Goal: Task Accomplishment & Management: Use online tool/utility

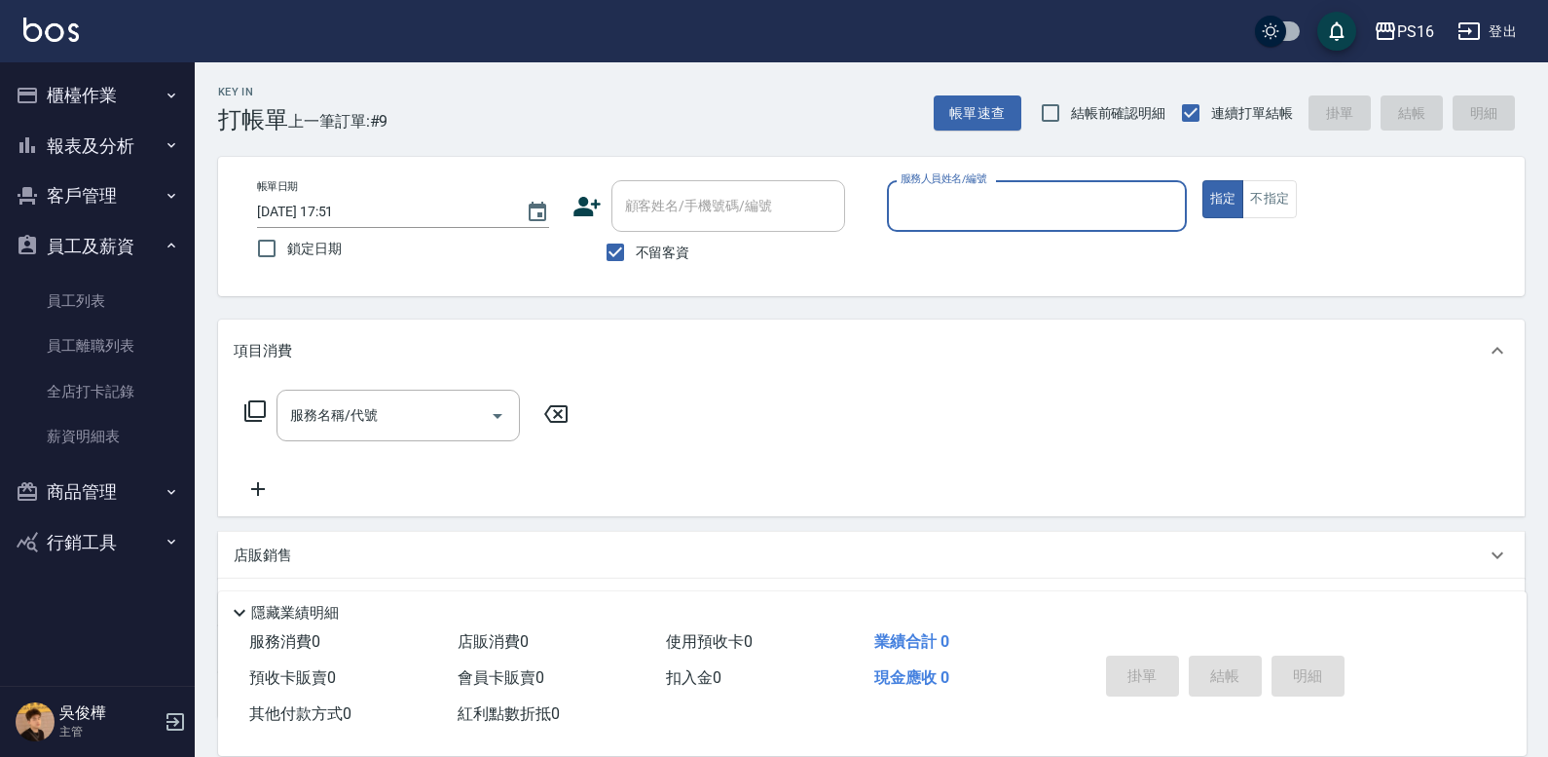
scroll to position [61, 0]
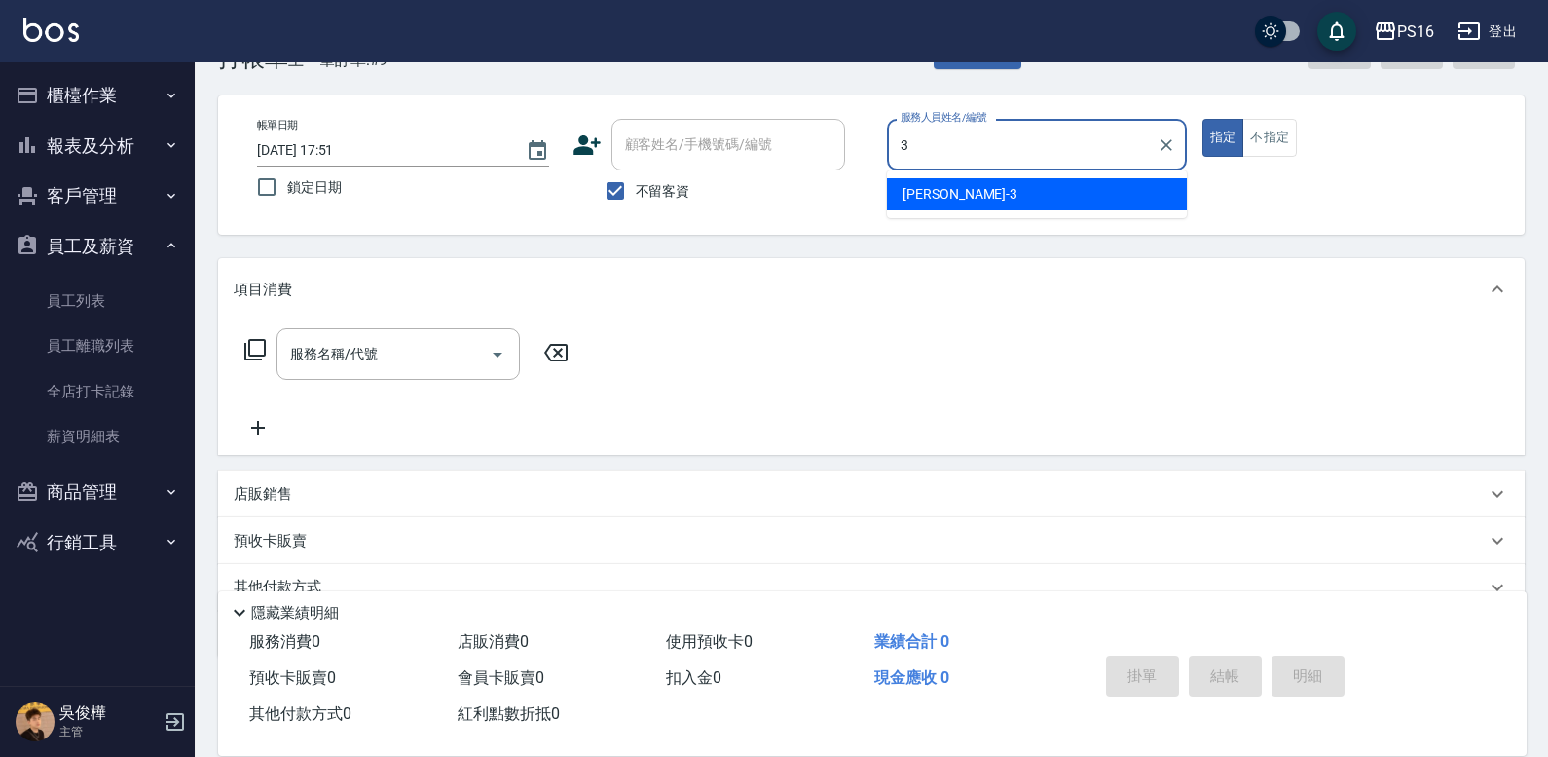
type input "[PERSON_NAME]-3"
type button "true"
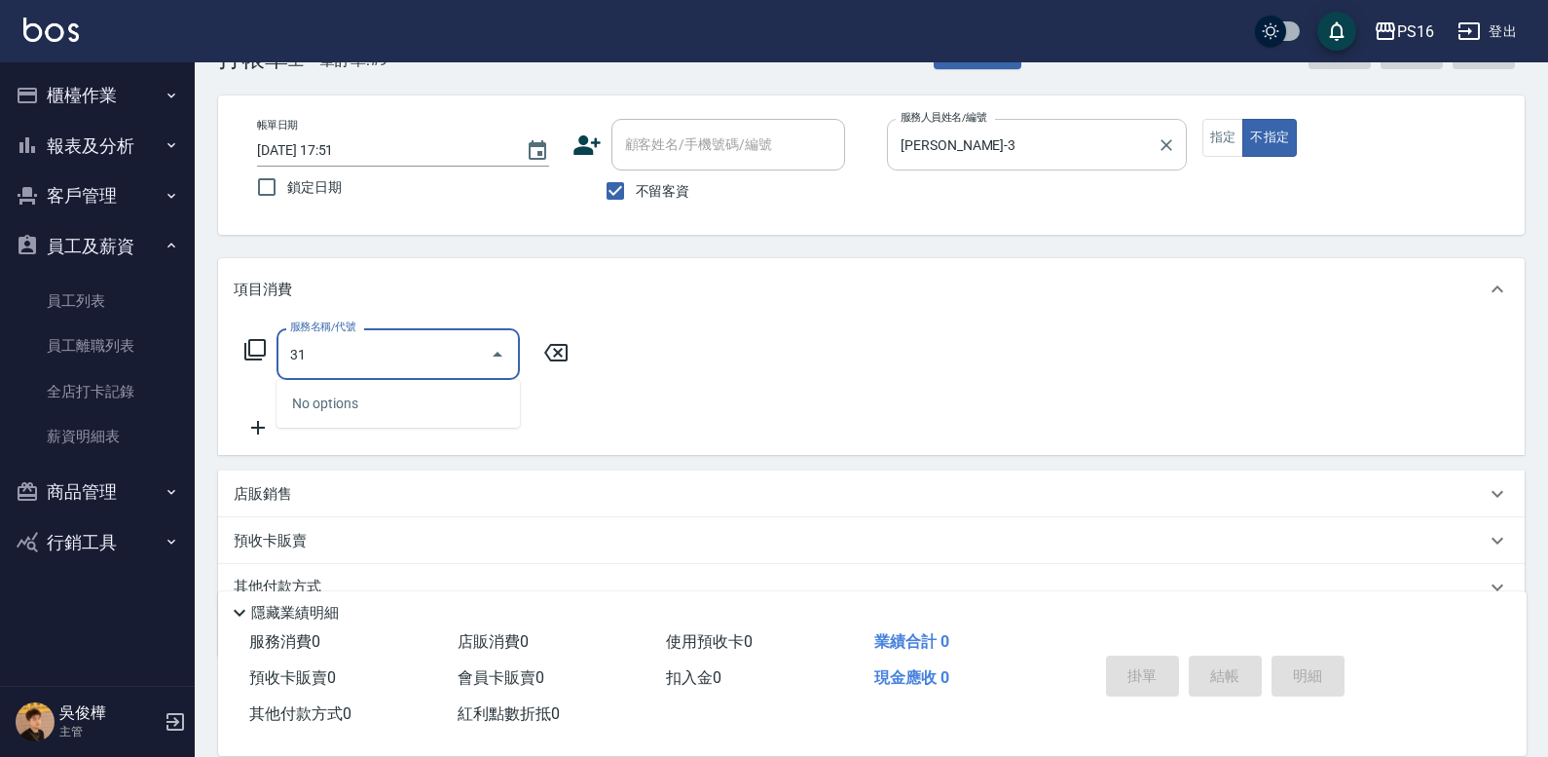
type input "3"
click at [249, 345] on icon at bounding box center [254, 349] width 21 height 21
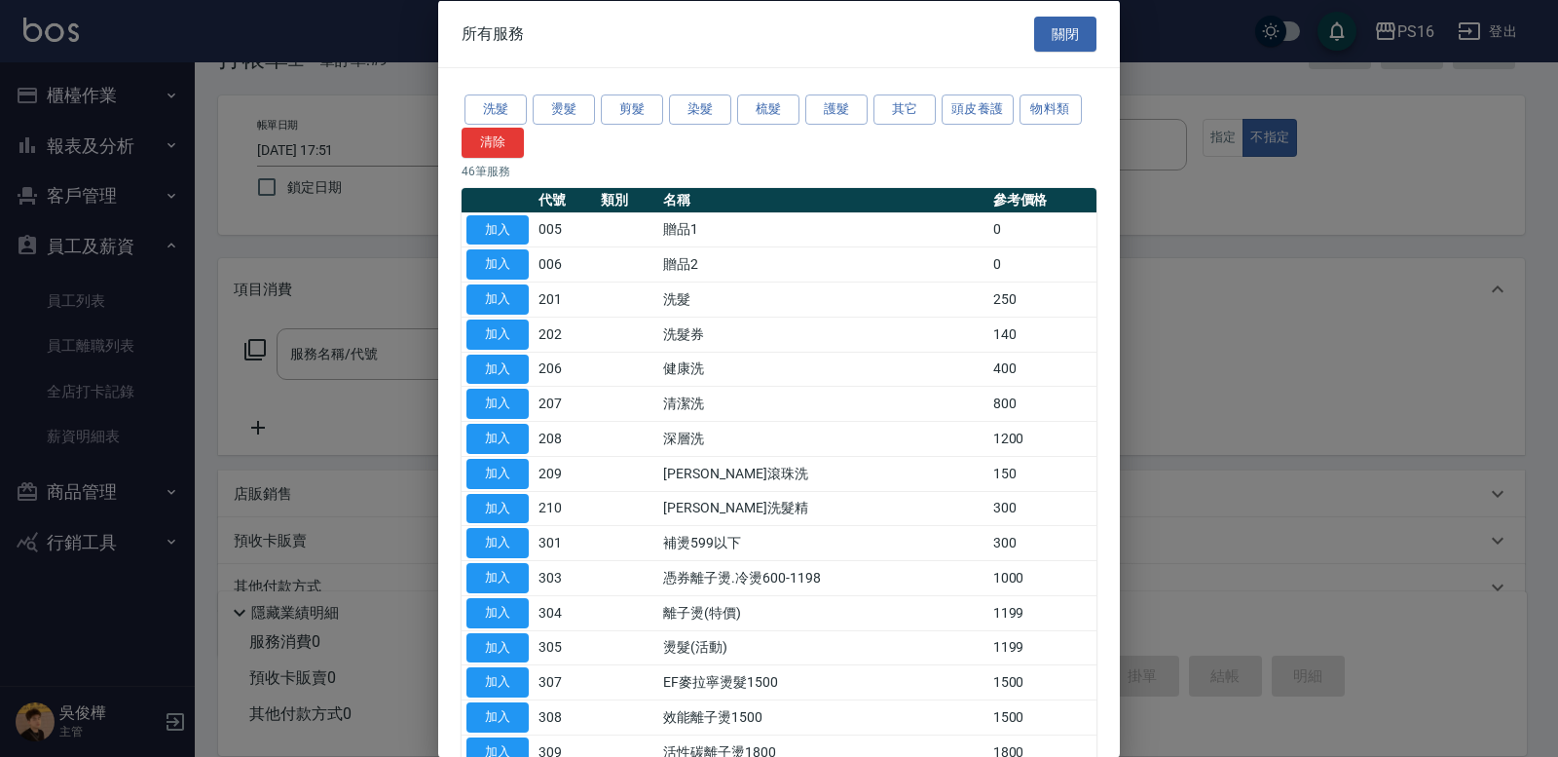
click at [571, 126] on div "洗髮 燙髮 剪髮 染髮 梳髮 護髮 其它 頭皮養護 物料類 清除" at bounding box center [779, 125] width 635 height 66
click at [576, 110] on button "燙髮" at bounding box center [564, 109] width 62 height 30
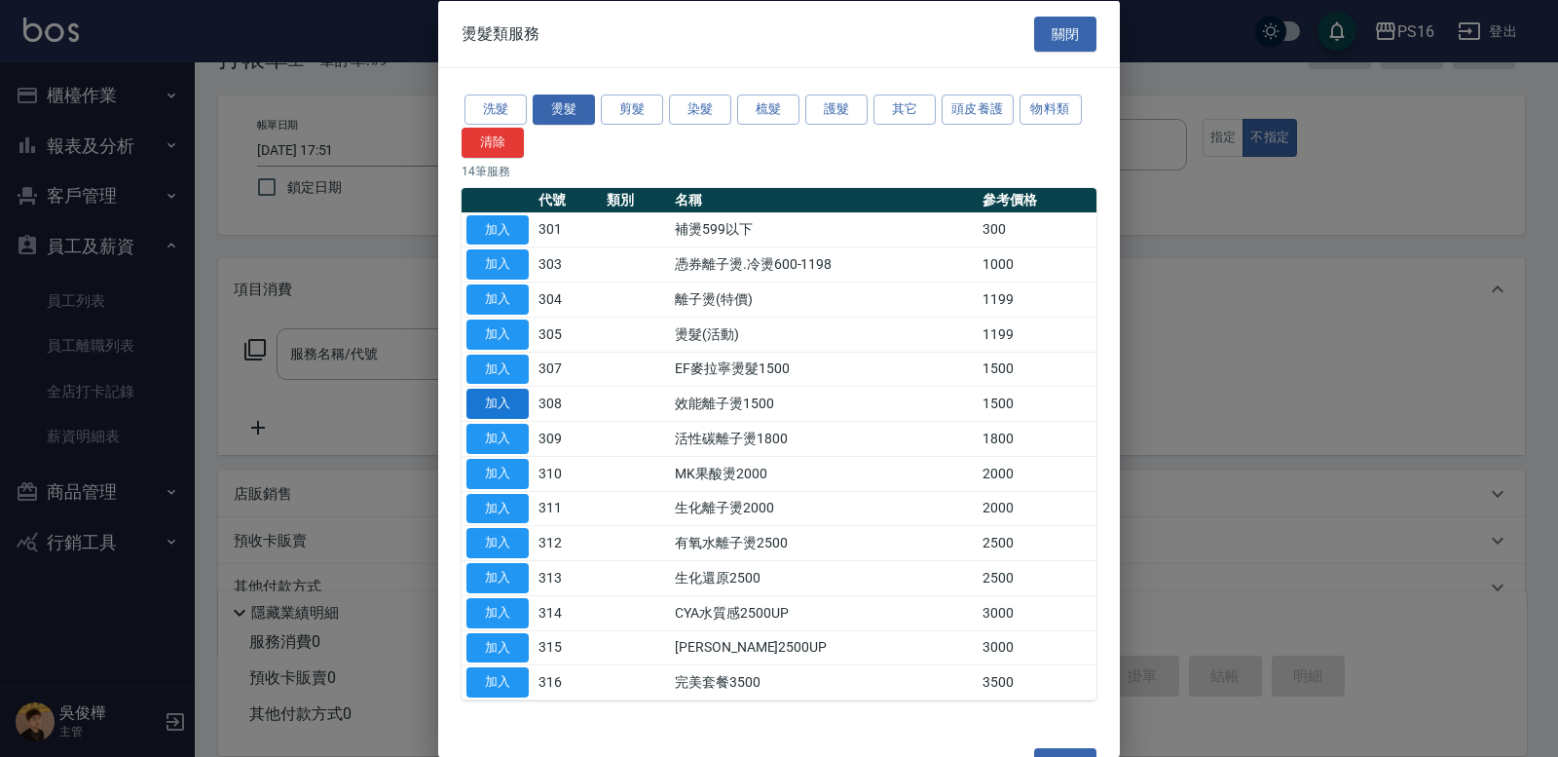
click at [503, 408] on button "加入" at bounding box center [497, 404] width 62 height 30
type input "效能離子燙1500(308)"
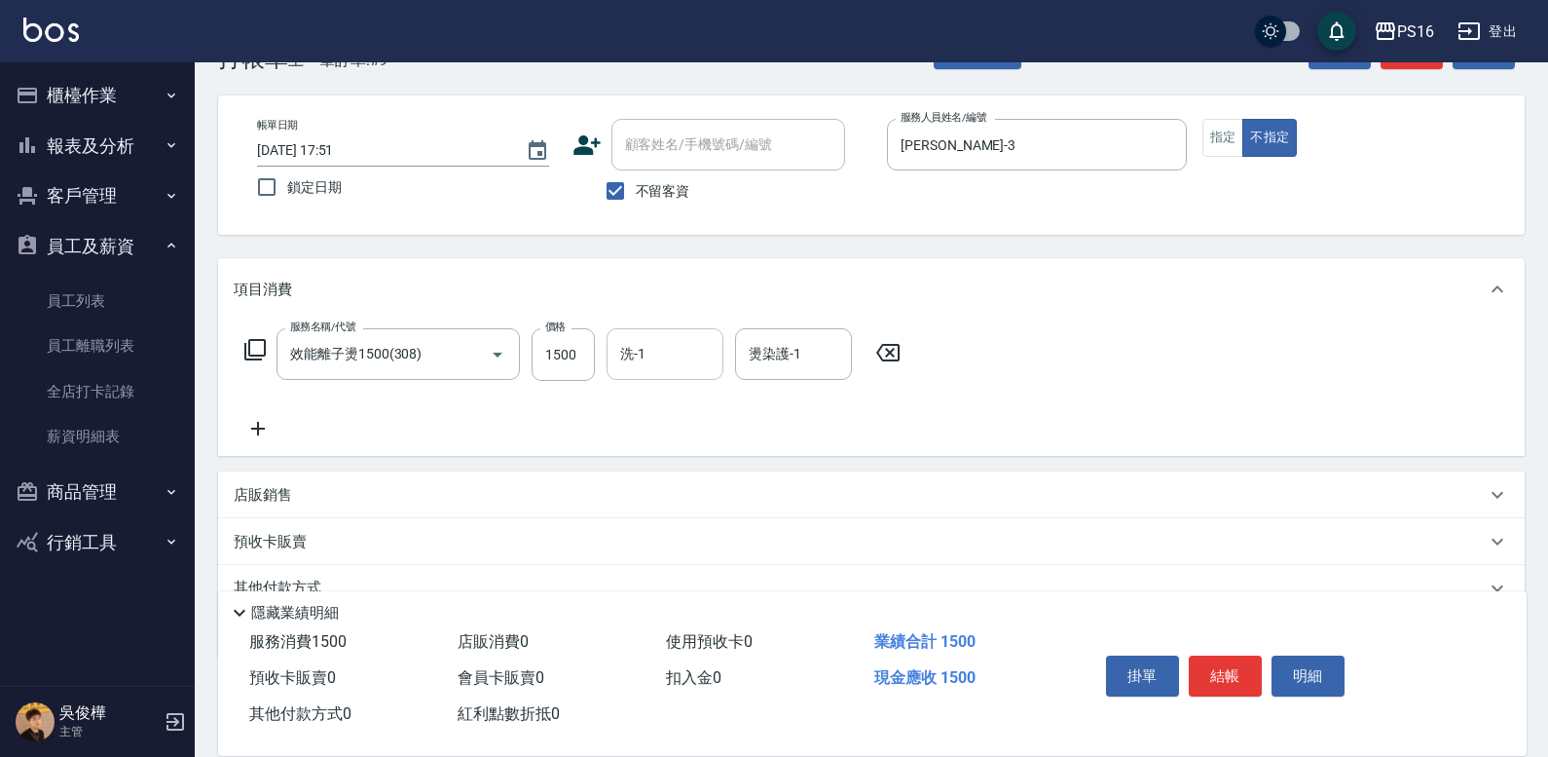
click at [678, 380] on body "PS16 登出 櫃檯作業 打帳單 帳單列表 現金收支登錄 材料自購登錄 每日結帳 報表及分析 報表目錄 店家區間累計表 店家日報表 互助日報表 互助月報表 互…" at bounding box center [774, 392] width 1548 height 907
type input "[PERSON_NAME]-3"
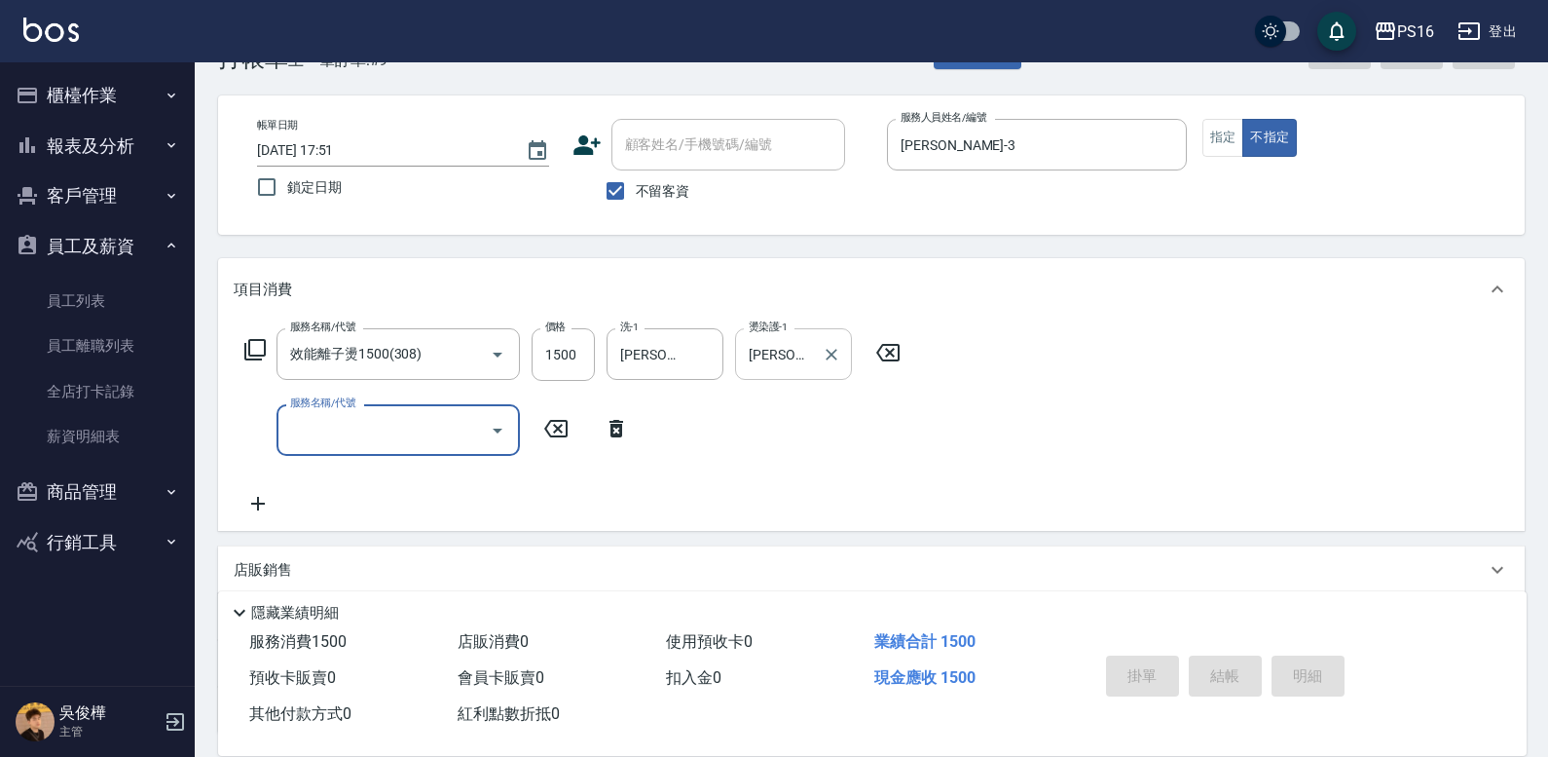
type input "[DATE] 18:30"
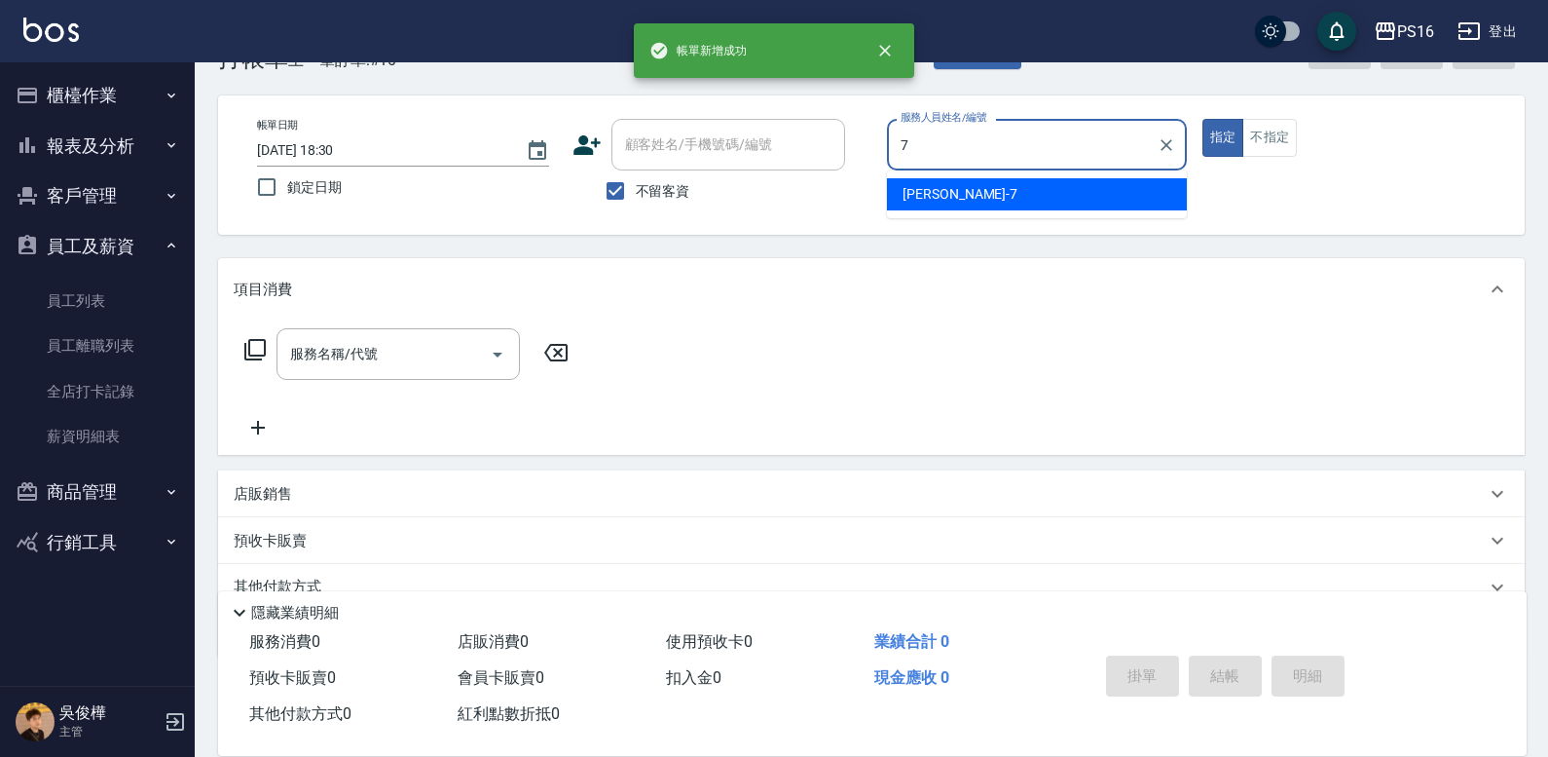
type input "[PERSON_NAME]-7"
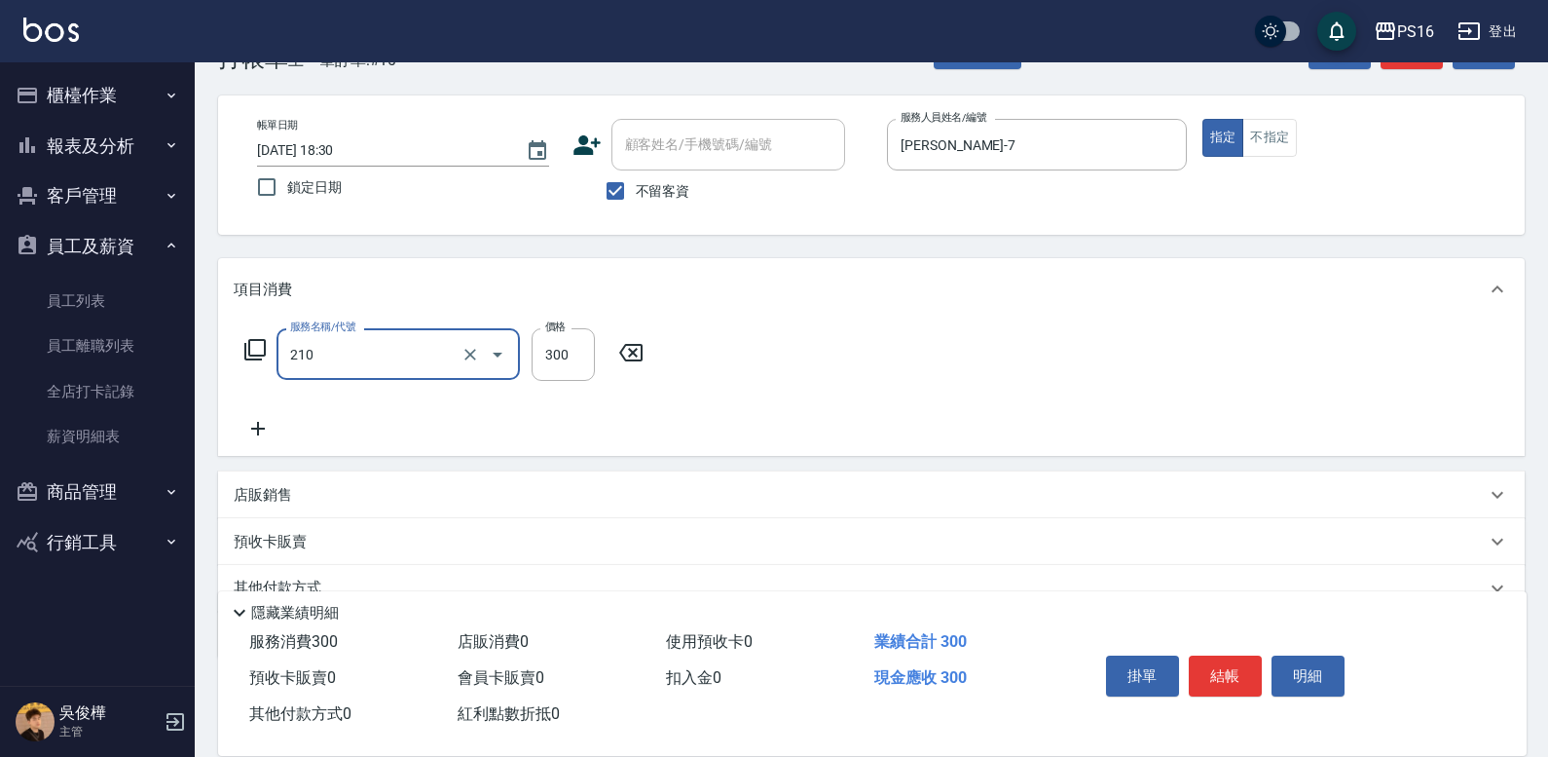
type input "[PERSON_NAME]洗髮精(210)"
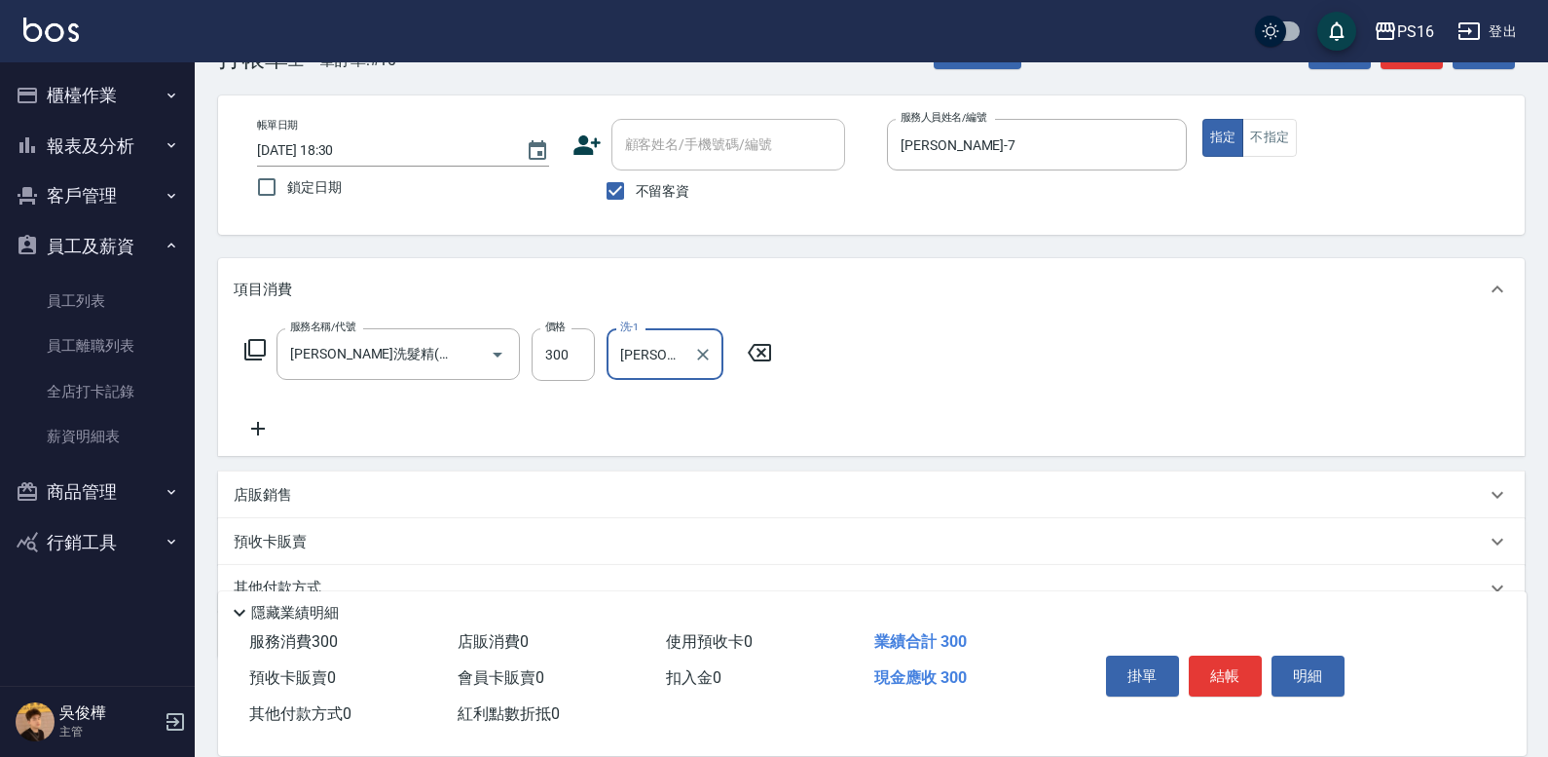
type input "[PERSON_NAME]-28"
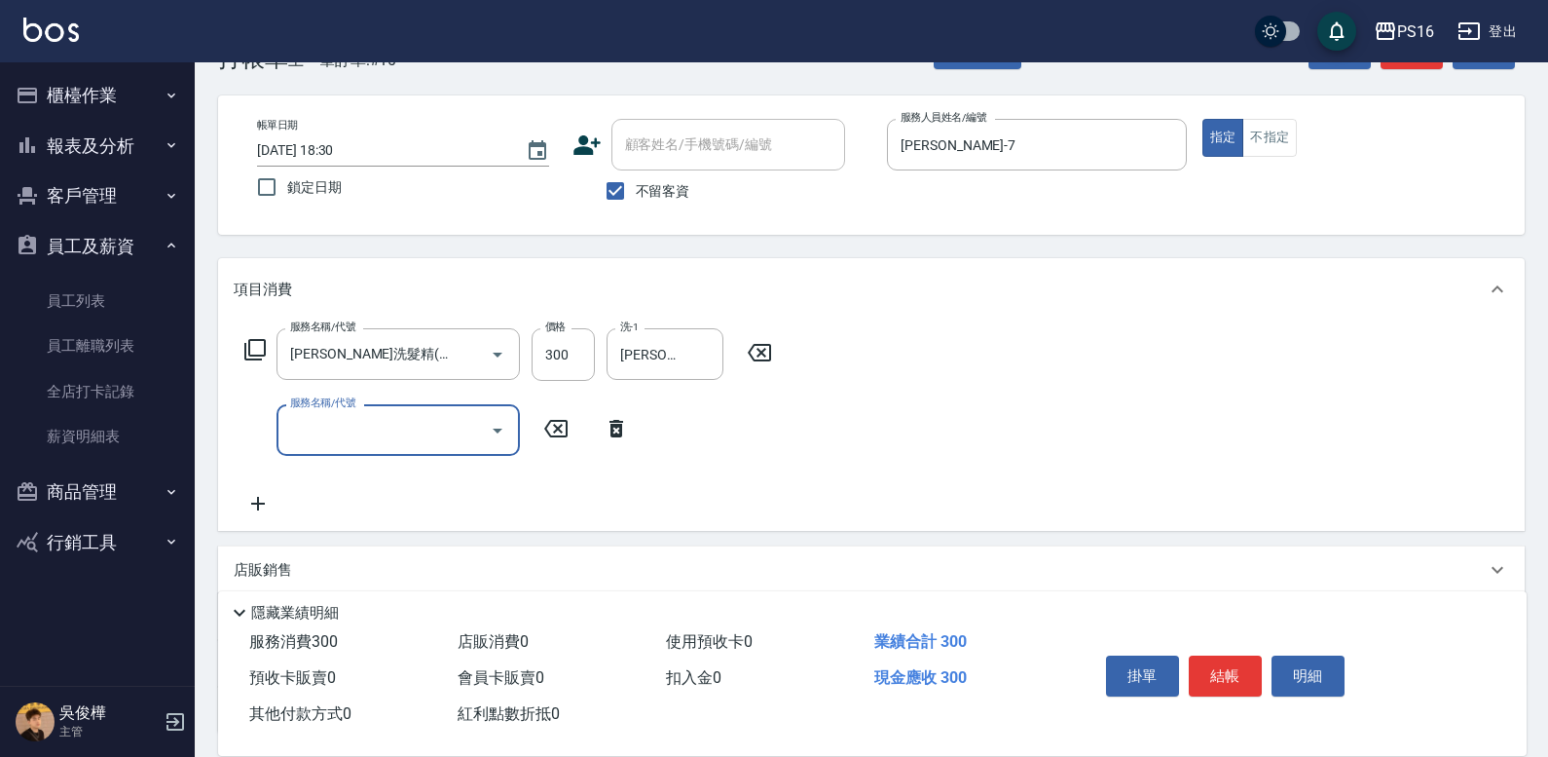
type input "5"
type input "染髮(501)"
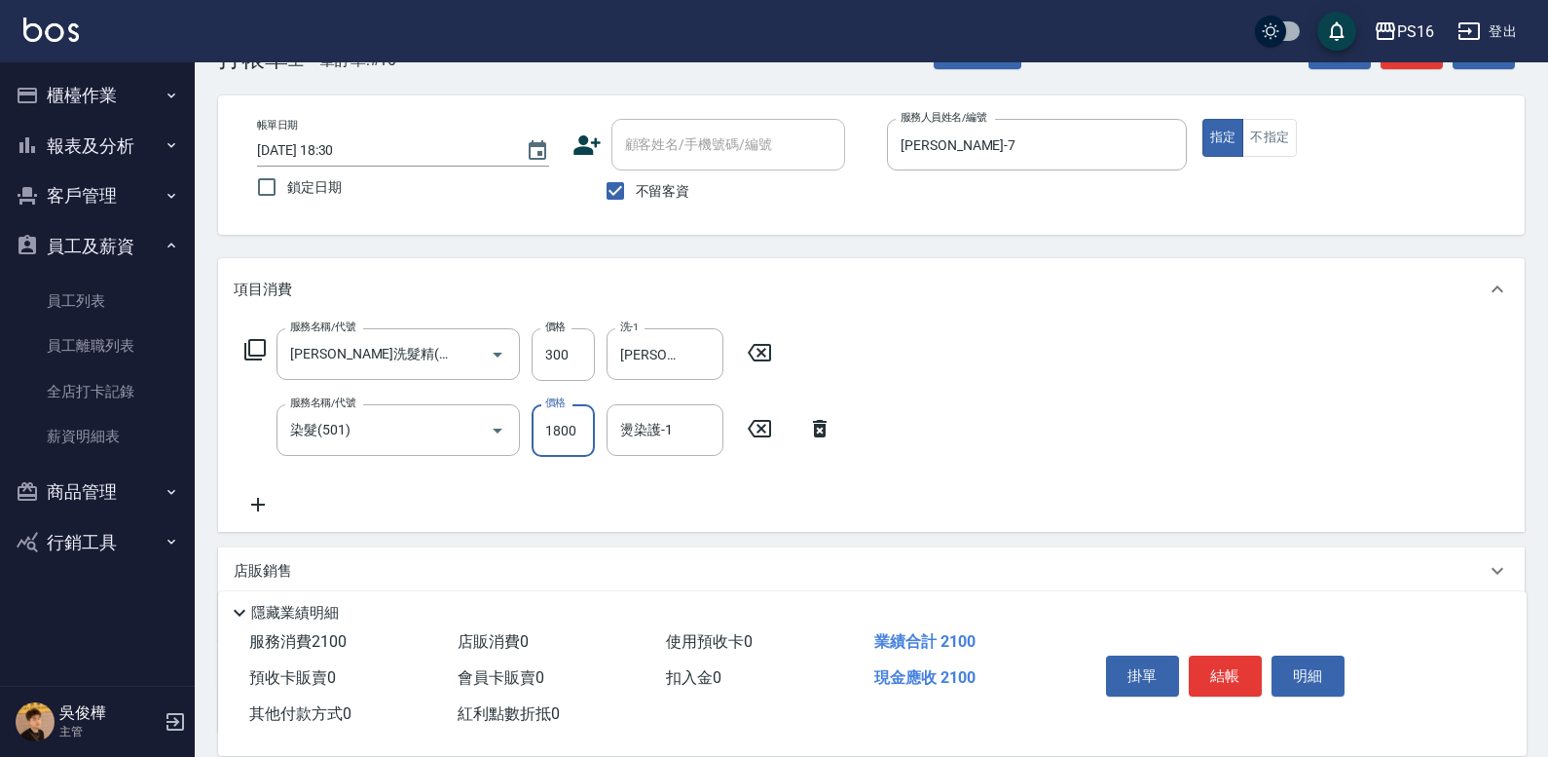
type input "1800"
type input "[PERSON_NAME]-28"
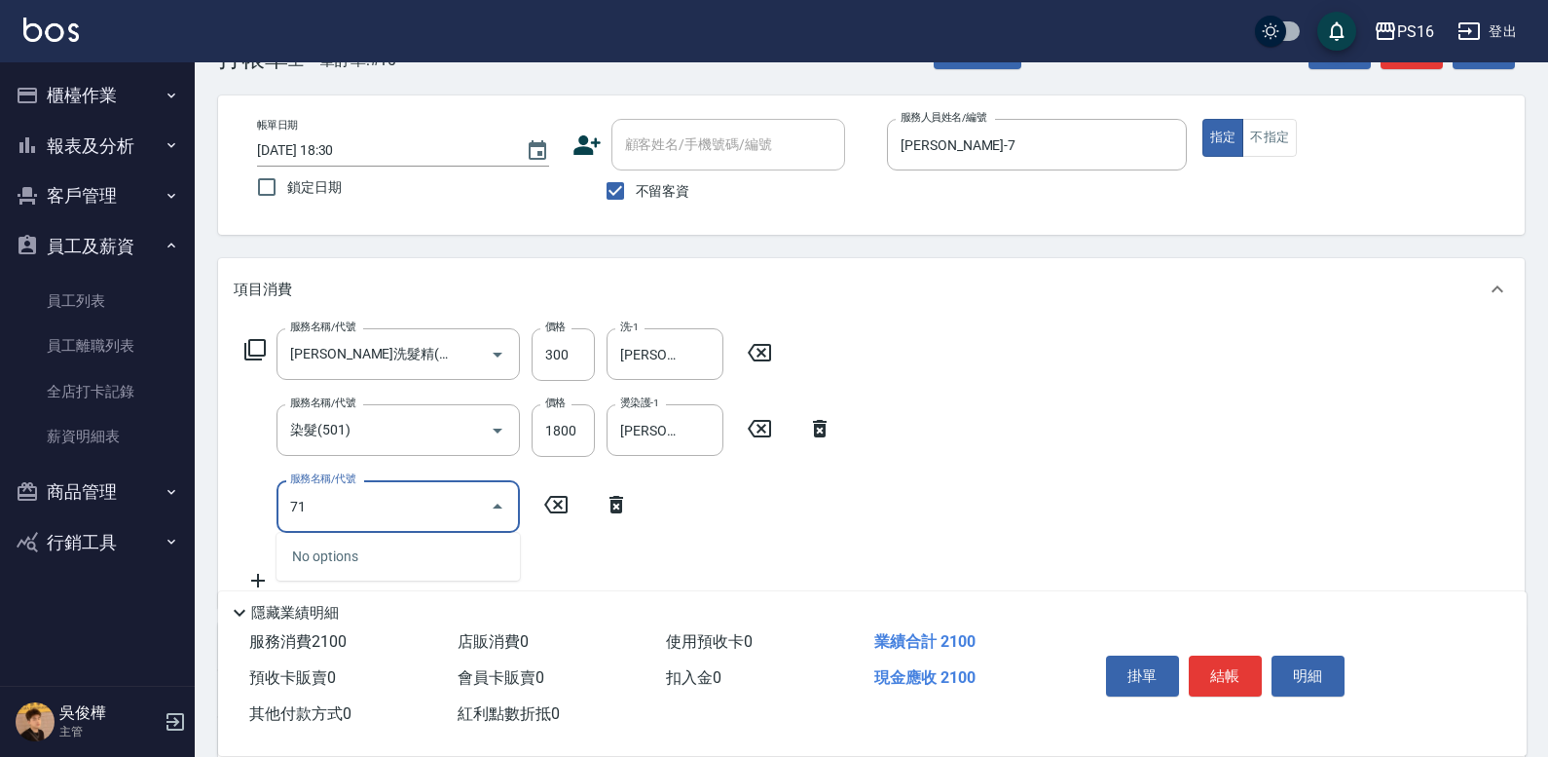
type input "712"
type input "水樣結構式1200(713)"
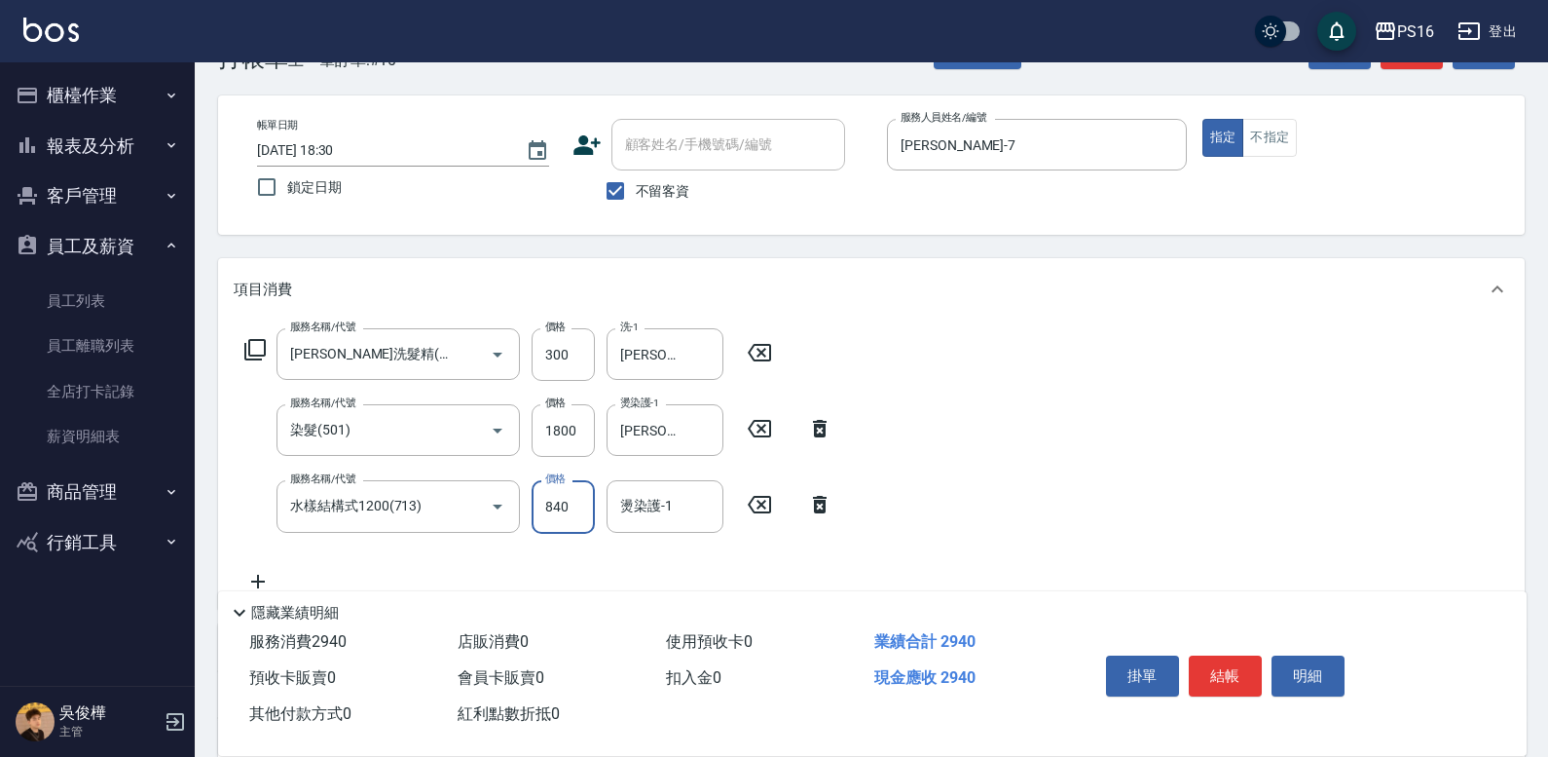
type input "840"
type input "[PERSON_NAME]-28"
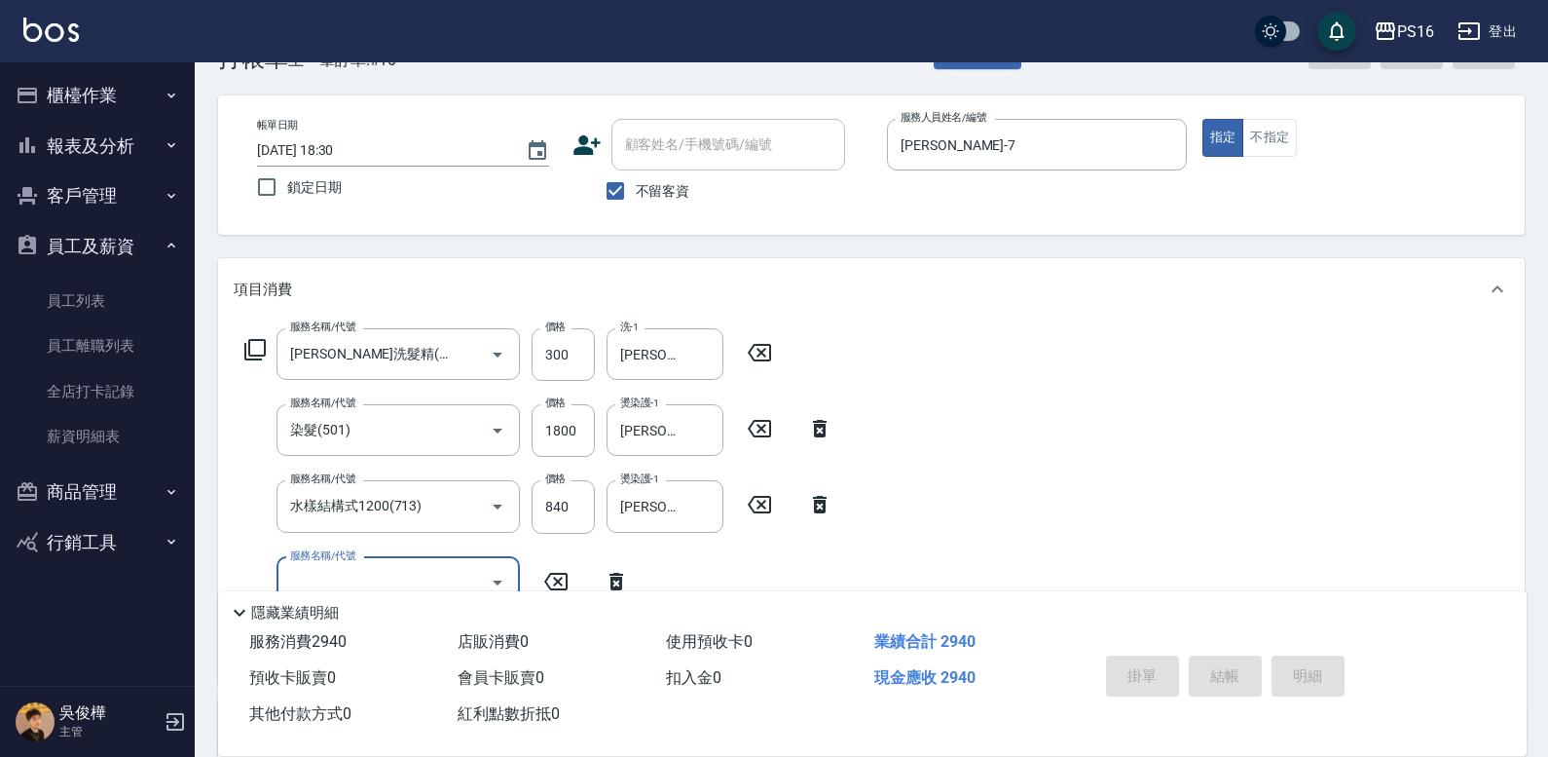
type input "[DATE] 18:31"
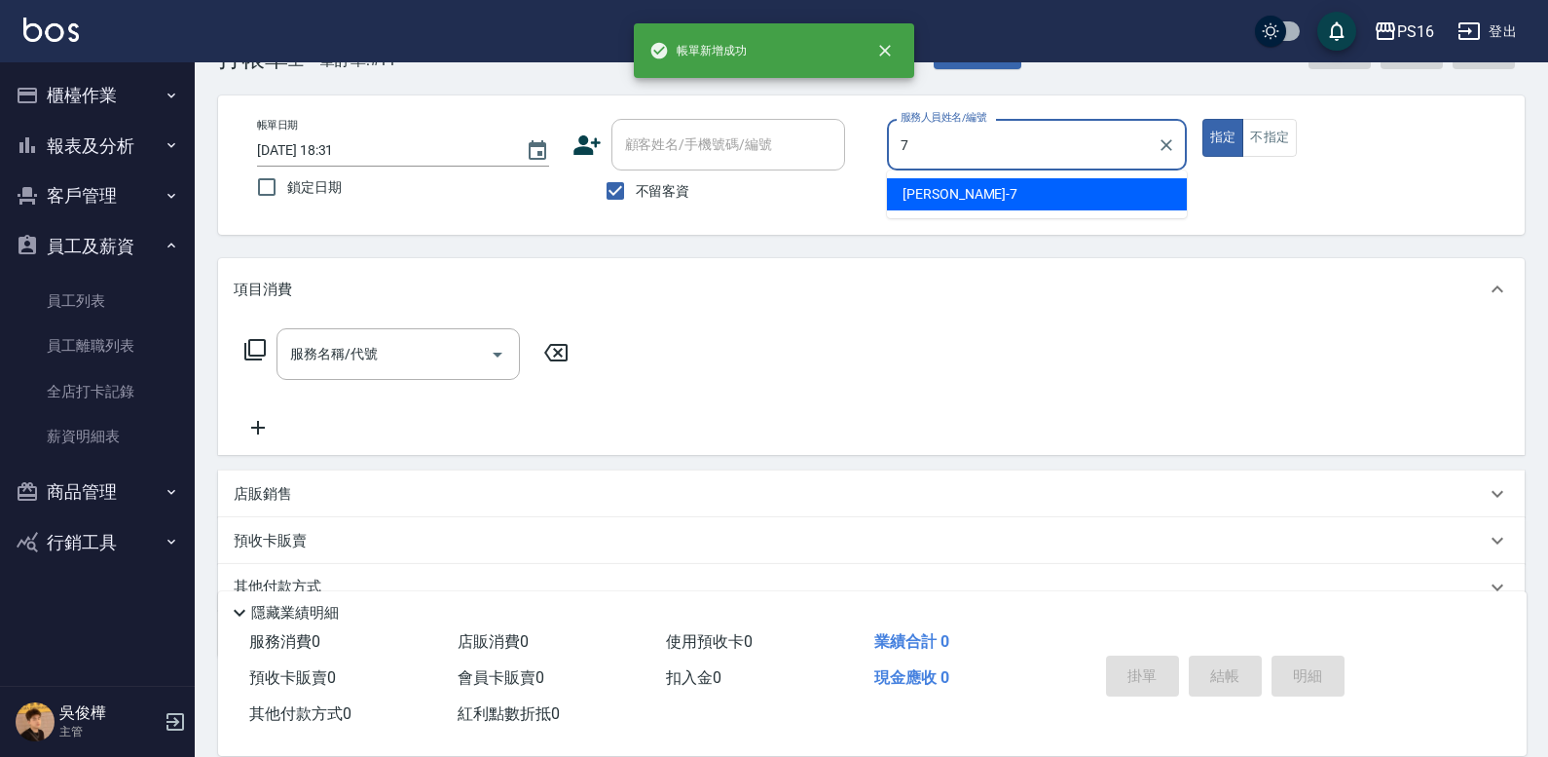
type input "[PERSON_NAME]-7"
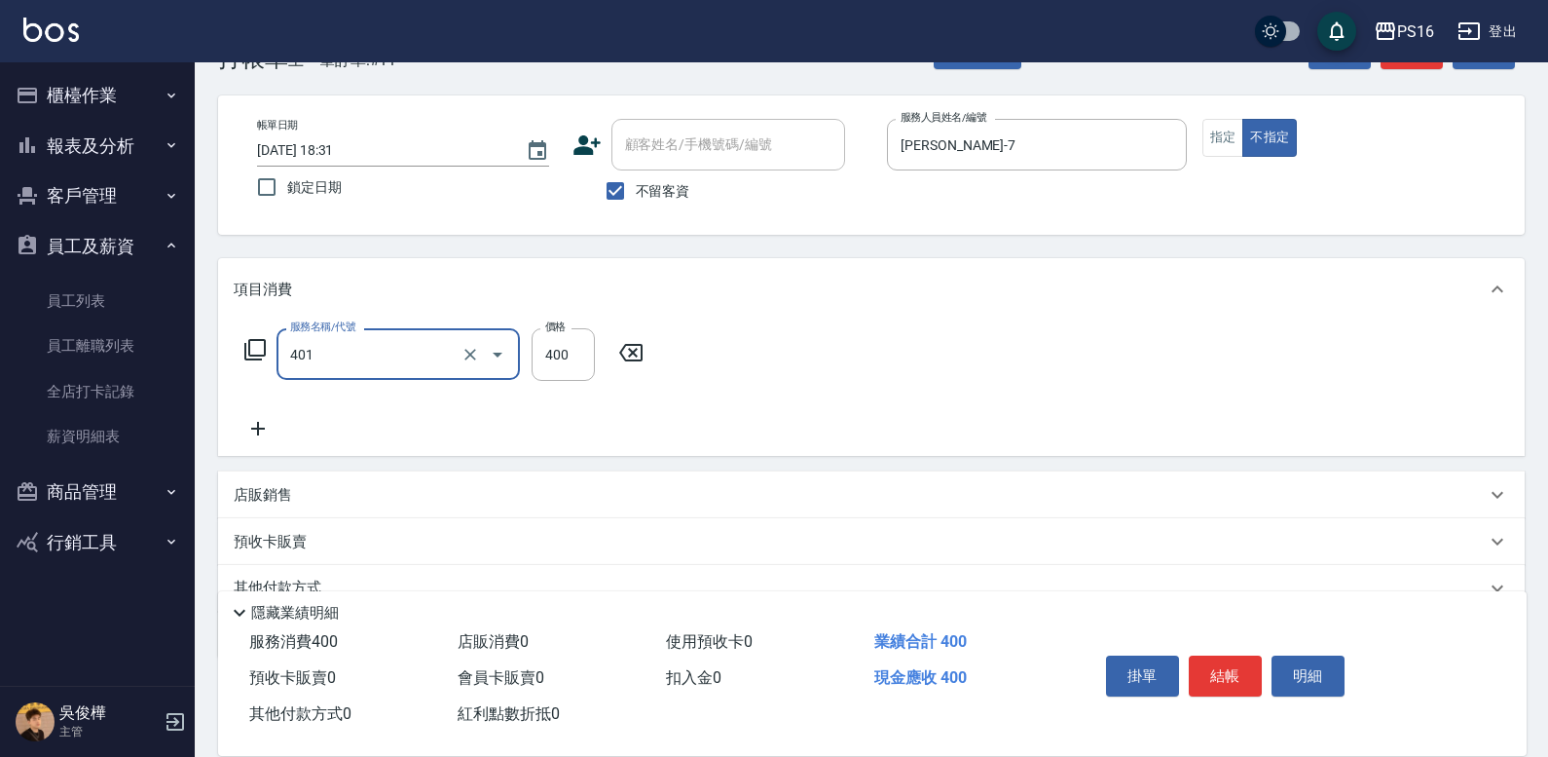
type input "剪髮(401)"
type input "200"
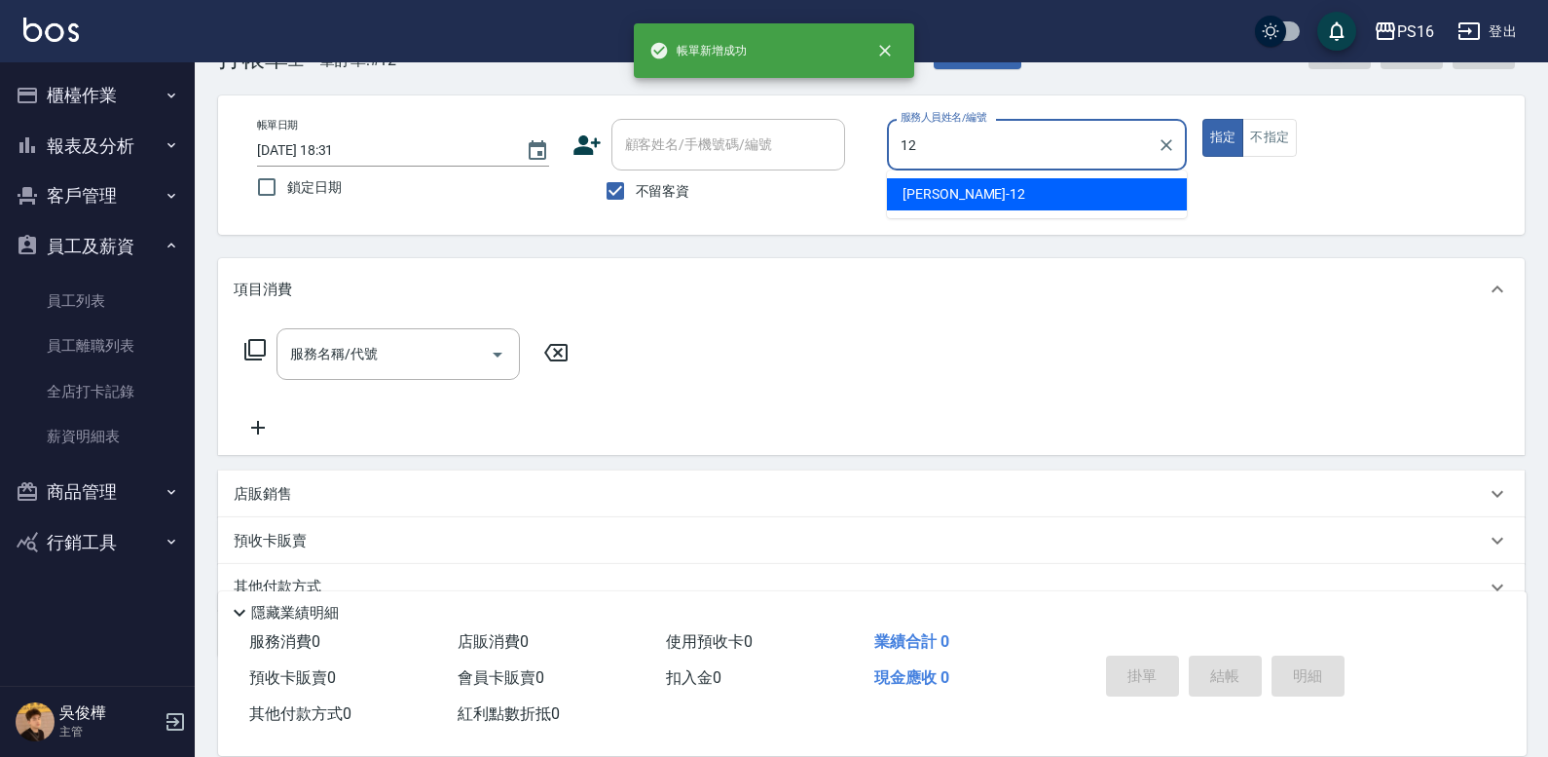
type input "[PERSON_NAME]-12"
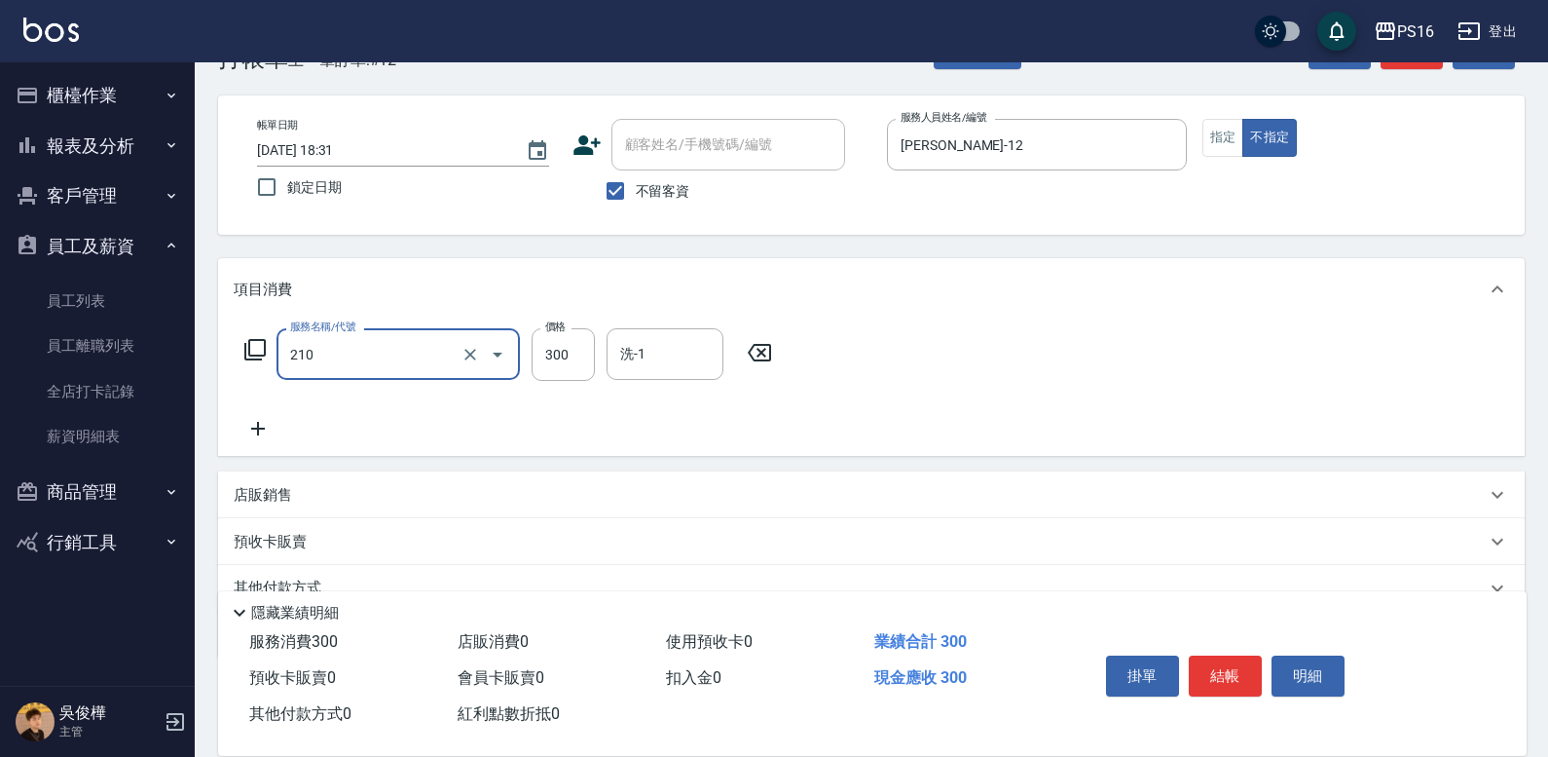
type input "[PERSON_NAME]洗髮精(210)"
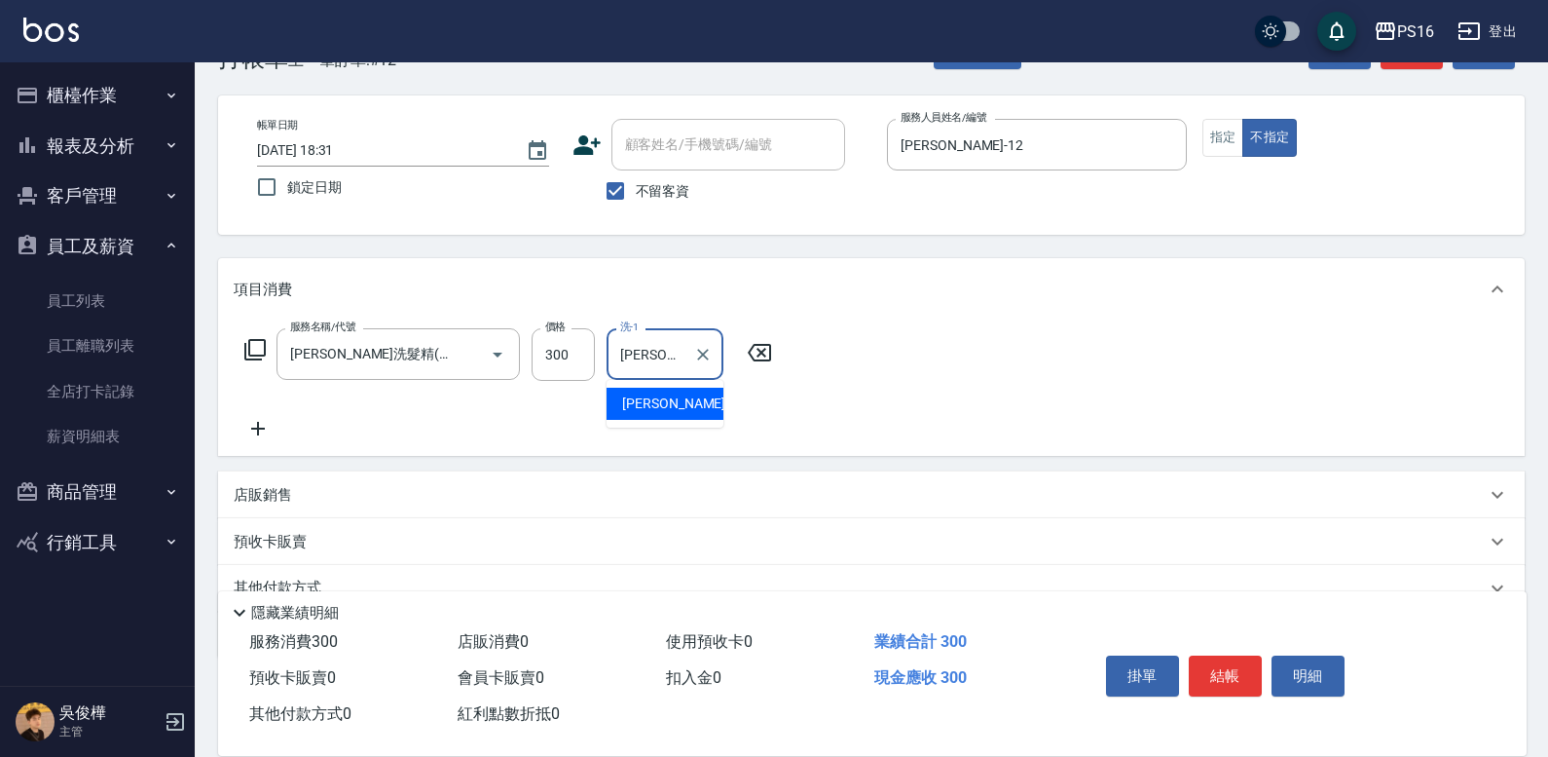
type input "[PERSON_NAME]-12"
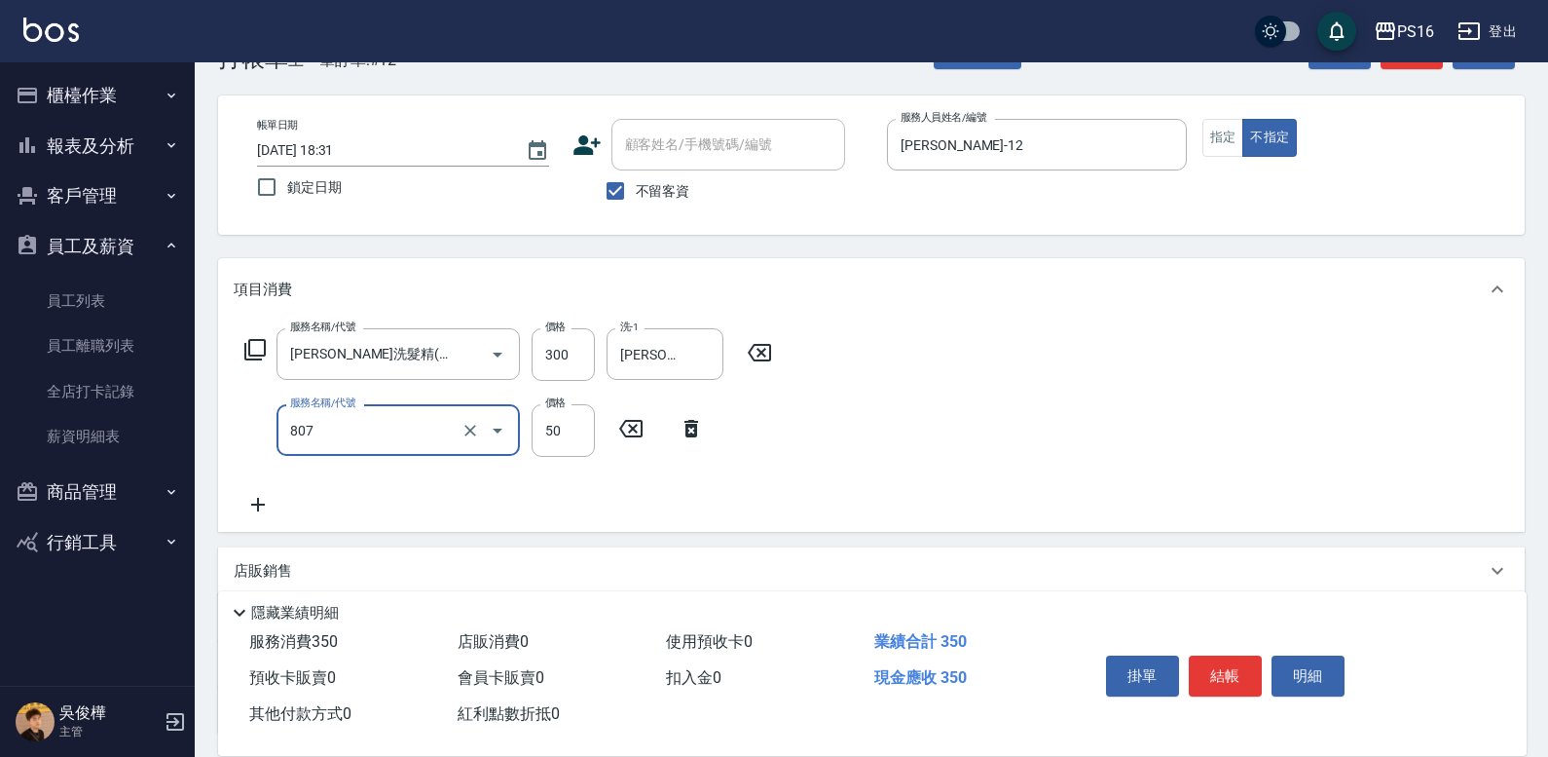
type input "TG護髮素(潤絲)(807)"
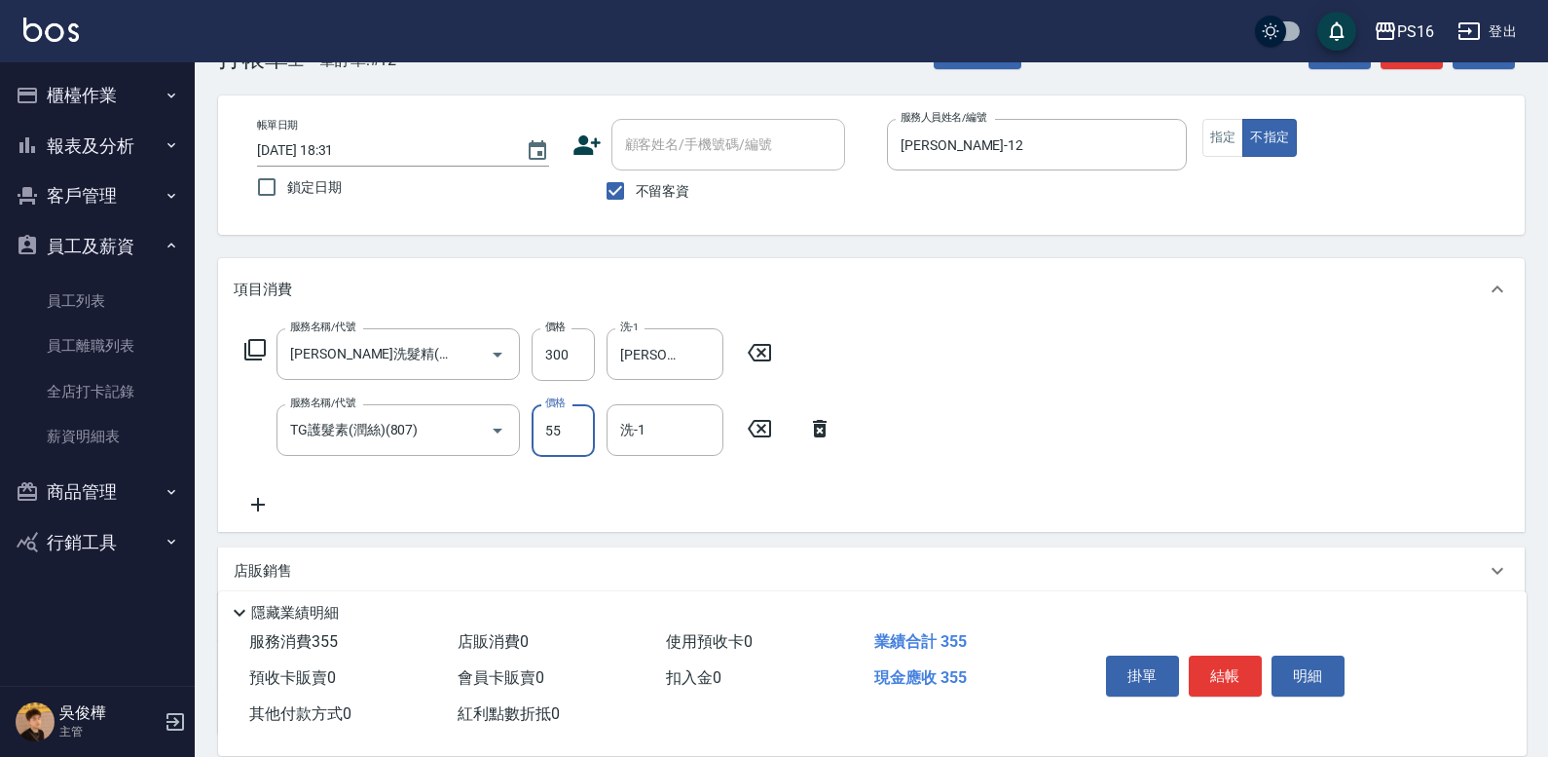
type input "55"
type input "[PERSON_NAME]-12"
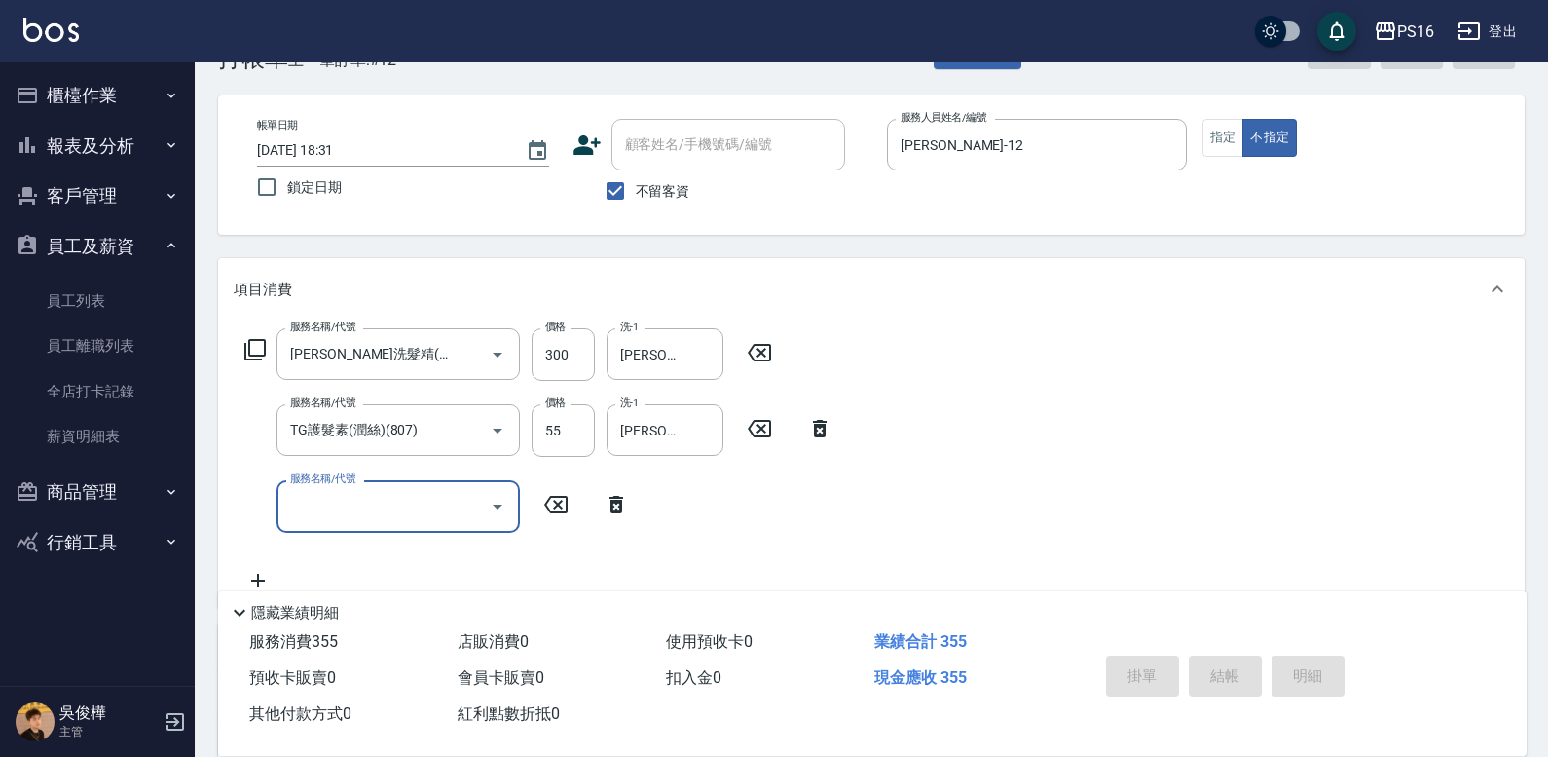
type input "[DATE] 18:32"
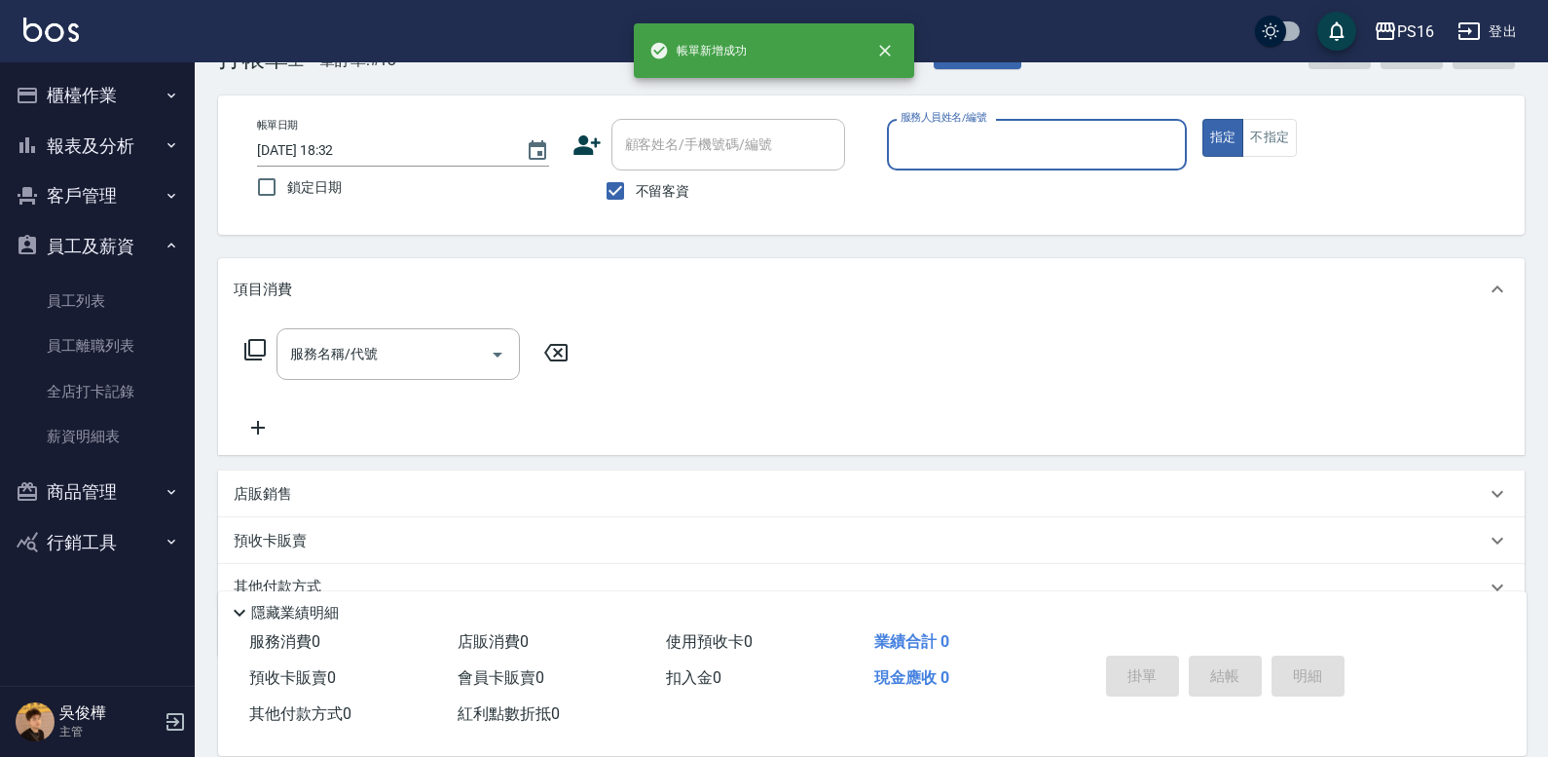
click at [1203, 119] on button "指定" at bounding box center [1224, 138] width 42 height 38
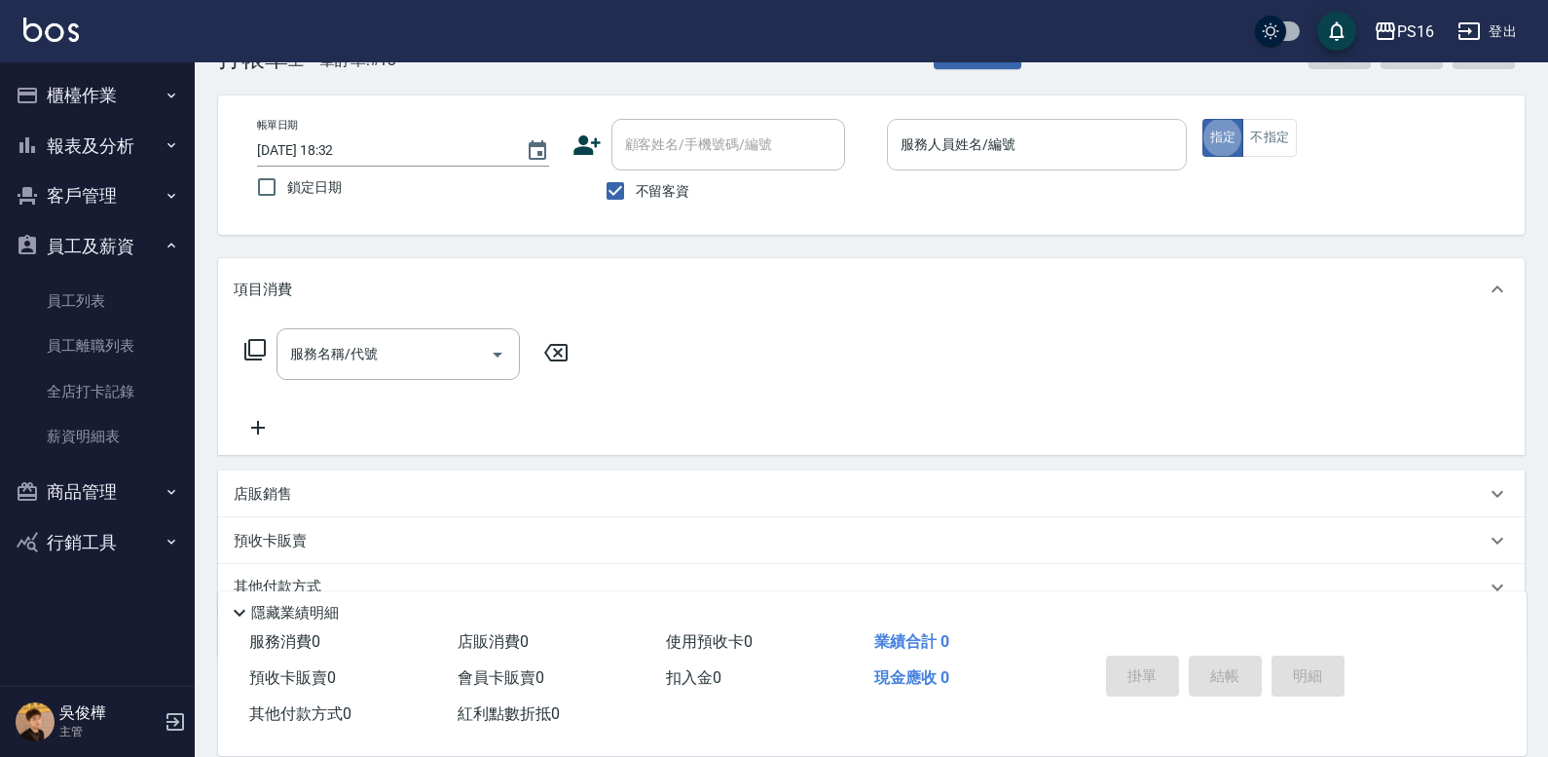
click at [1062, 144] on input "服務人員姓名/編號" at bounding box center [1037, 145] width 282 height 34
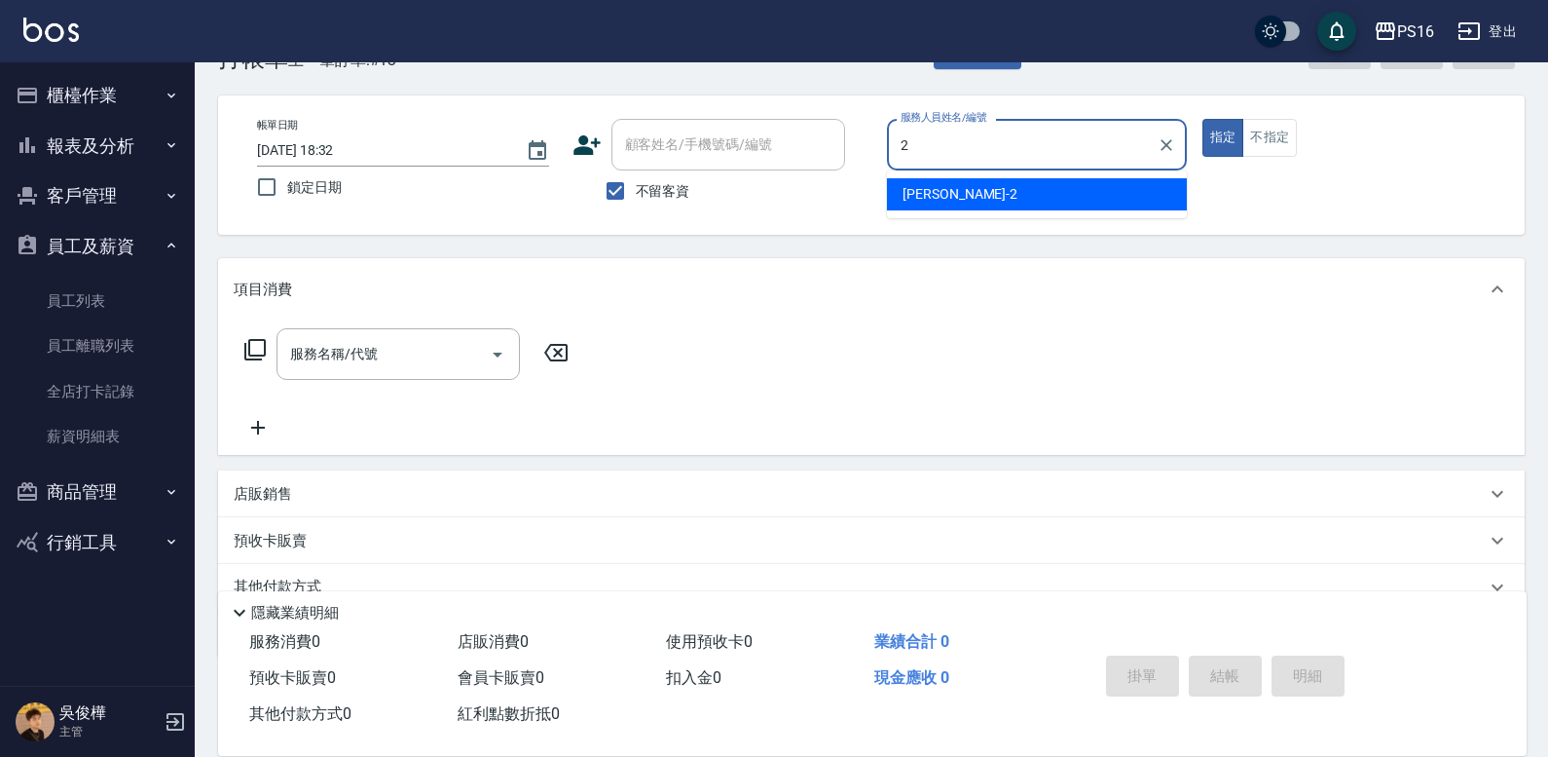
type input "[PERSON_NAME]-2"
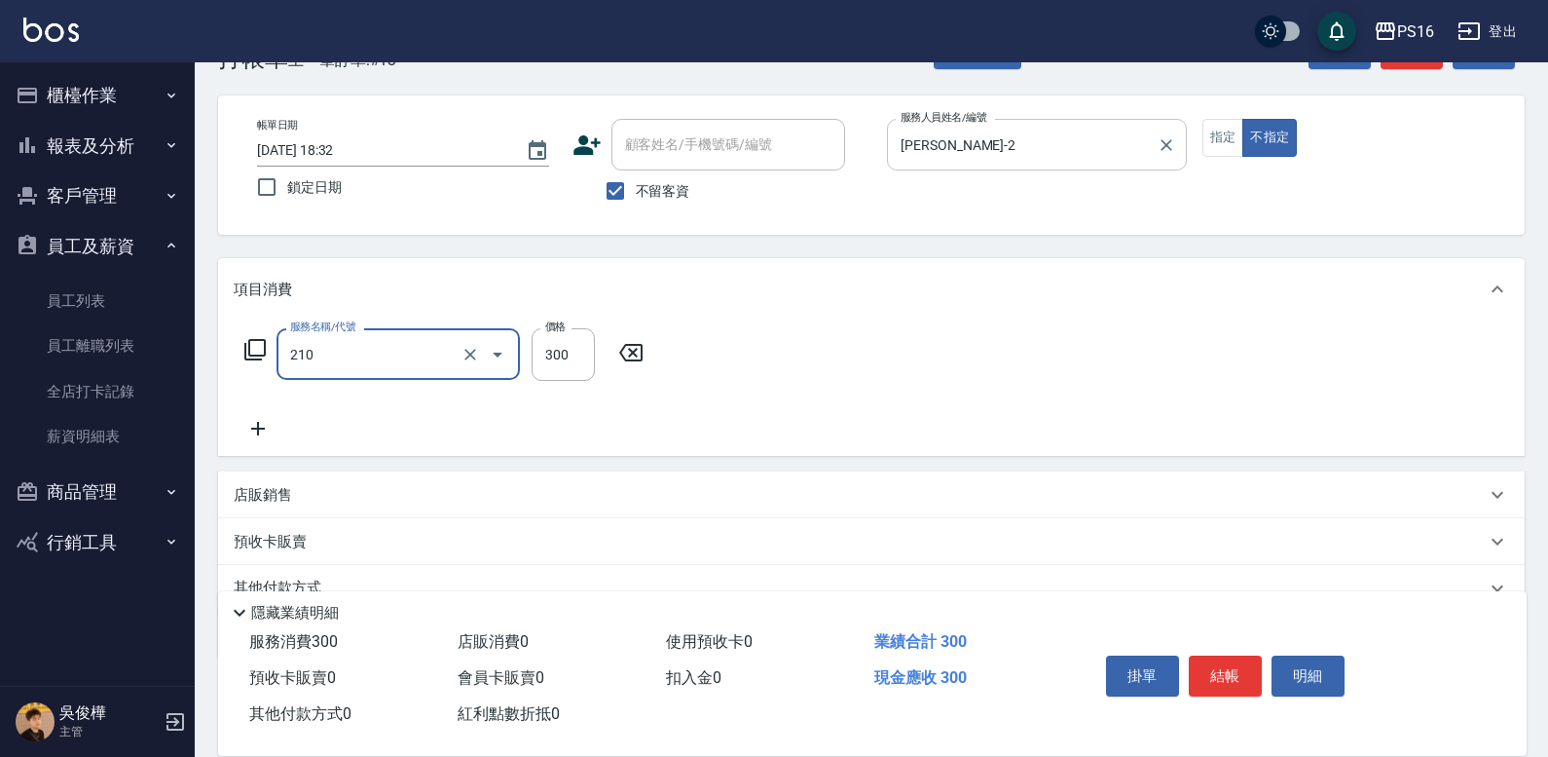
type input "[PERSON_NAME]洗髮精(210)"
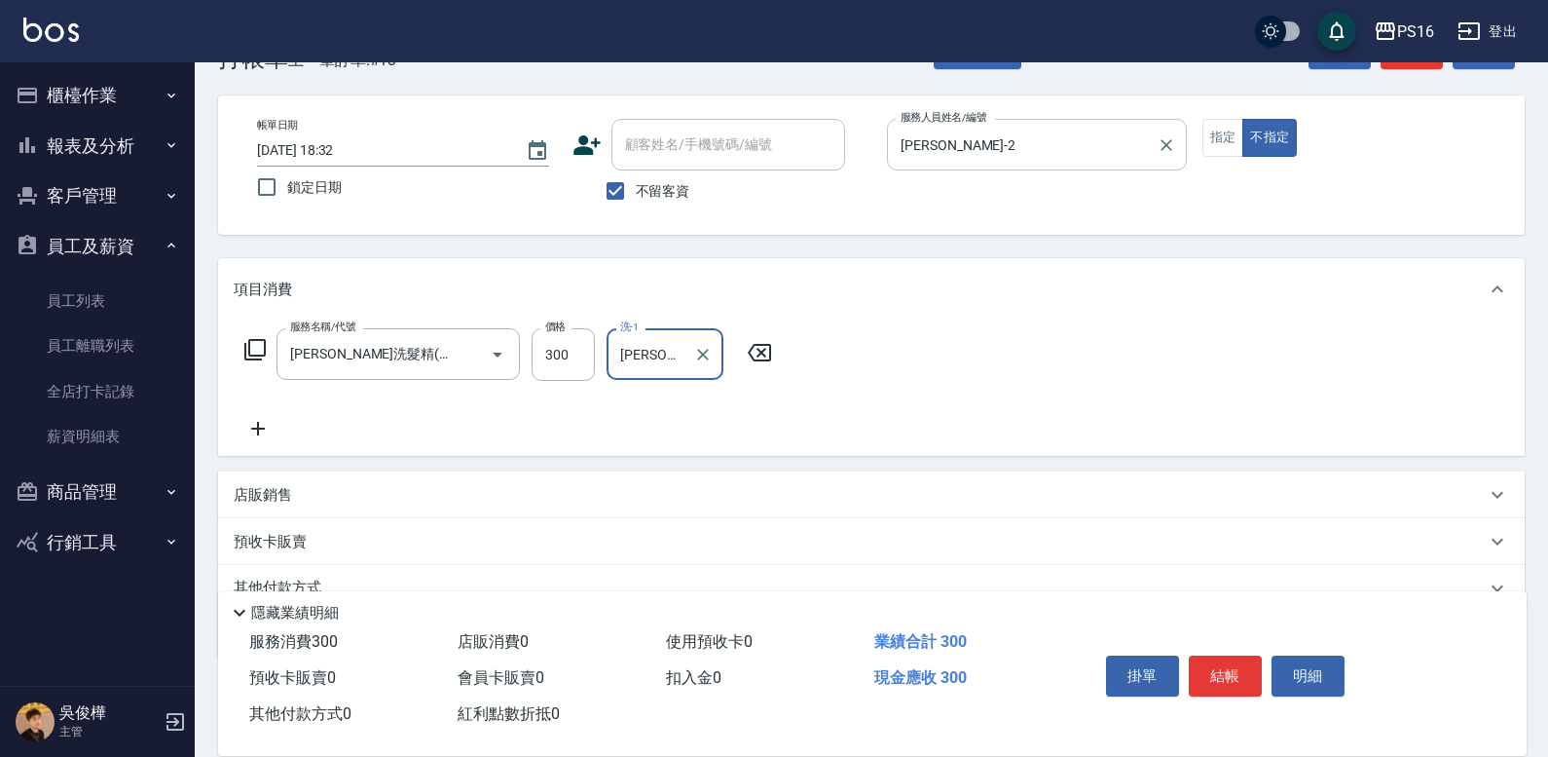
type input "[PERSON_NAME]-20"
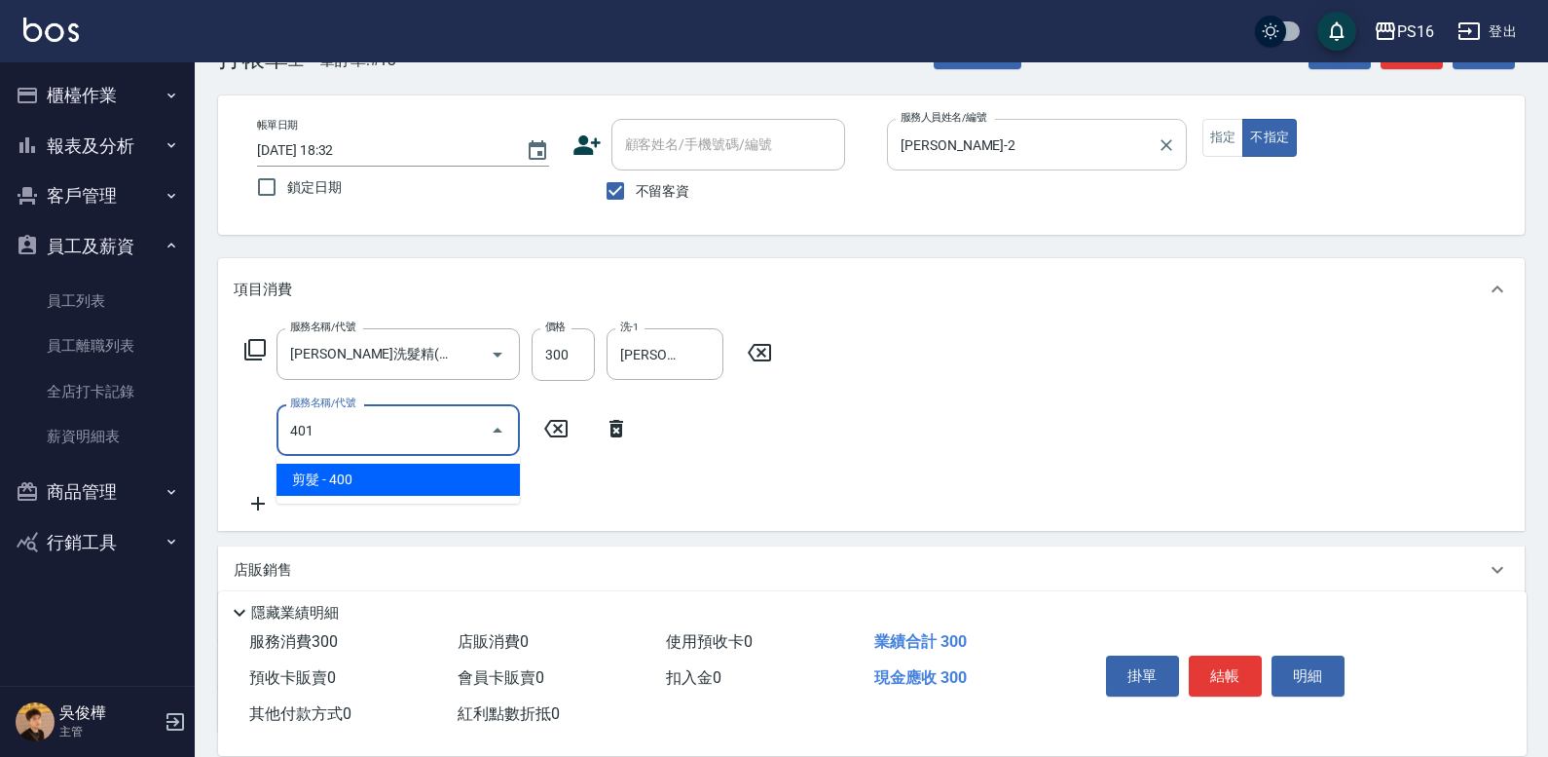
type input "剪髮(401)"
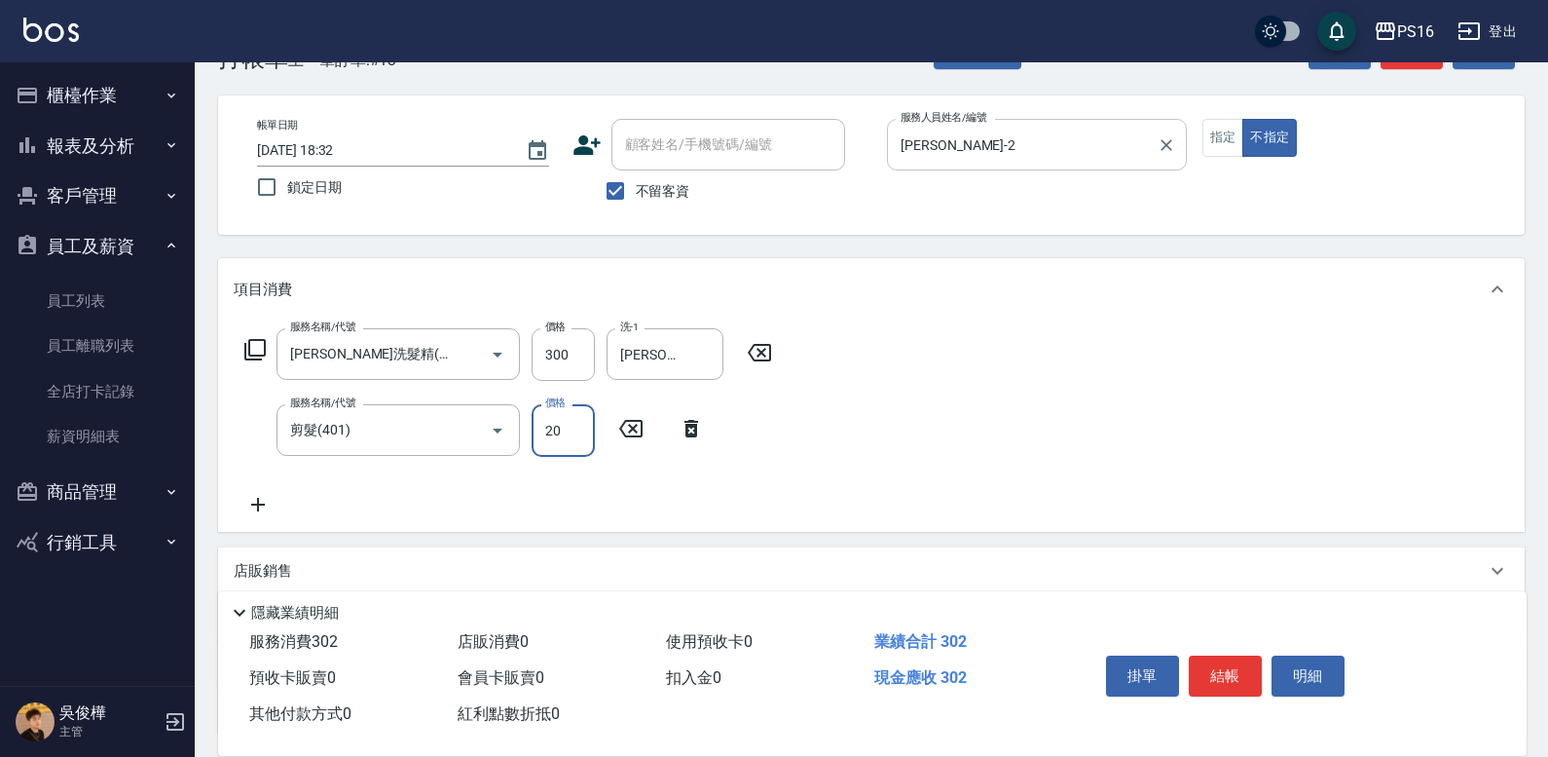
type input "200"
